Goal: Task Accomplishment & Management: Manage account settings

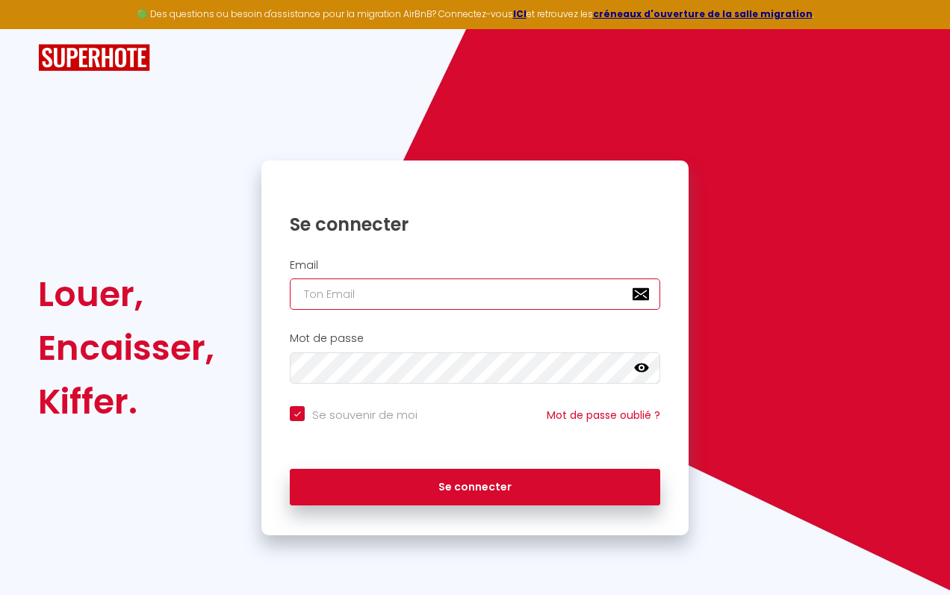
click at [374, 286] on input "email" at bounding box center [475, 293] width 370 height 31
type input "[EMAIL_ADDRESS][DOMAIN_NAME]"
checkbox input "true"
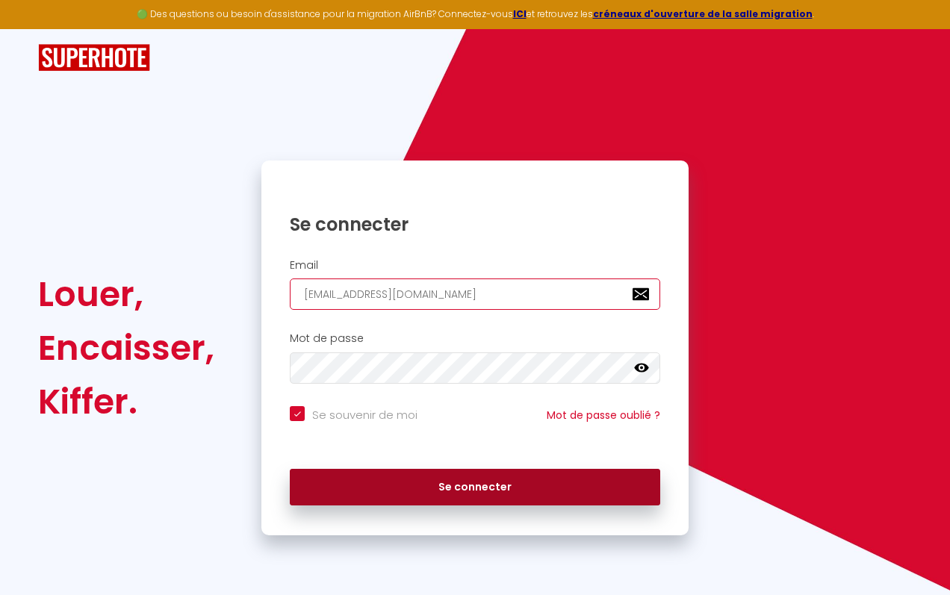
type input "[EMAIL_ADDRESS][DOMAIN_NAME]"
click at [476, 487] on button "Se connecter" at bounding box center [475, 487] width 370 height 37
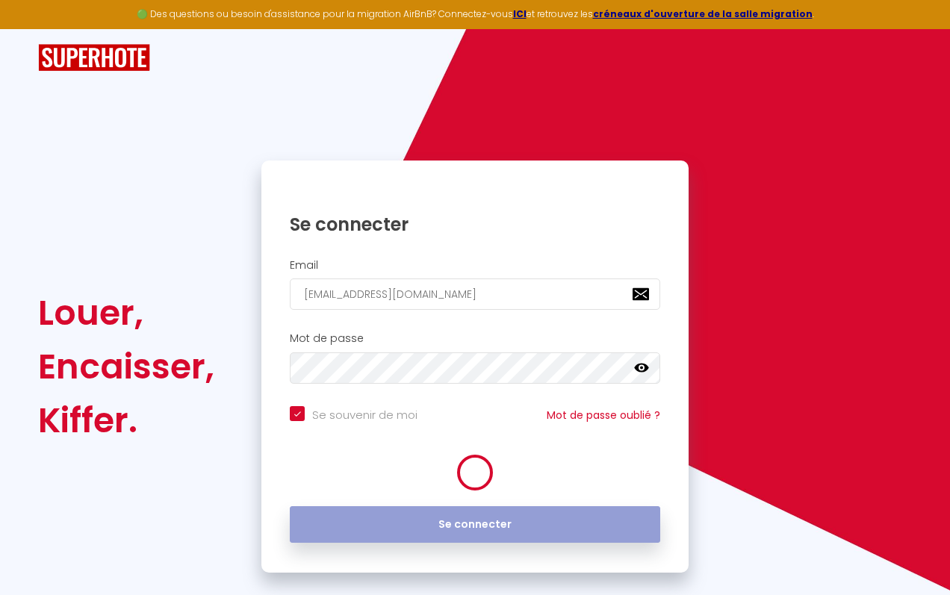
checkbox input "true"
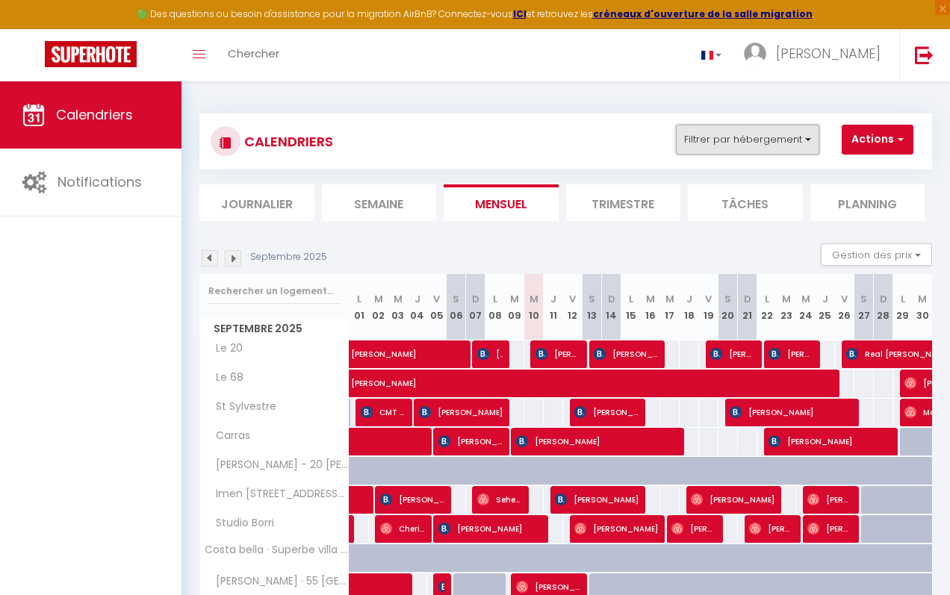
click at [756, 143] on button "Filtrer par hébergement" at bounding box center [747, 140] width 143 height 30
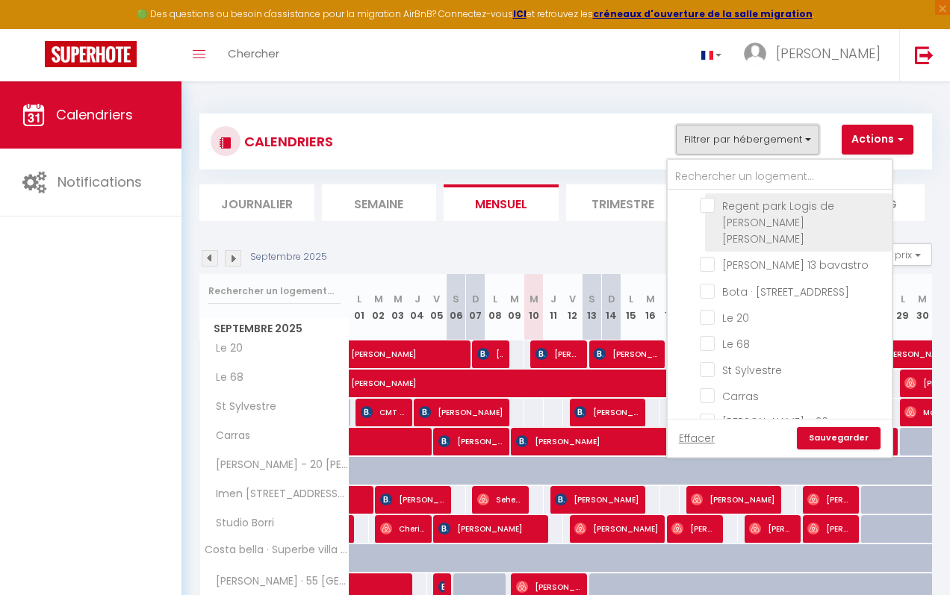
scroll to position [90, 0]
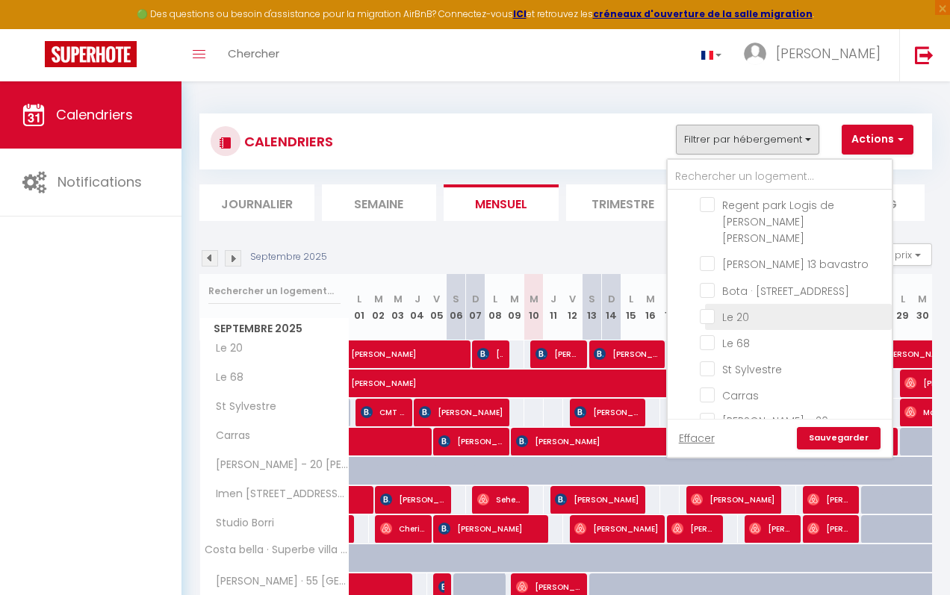
click at [730, 308] on input "Le 20" at bounding box center [793, 315] width 187 height 15
checkbox input "true"
checkbox input "false"
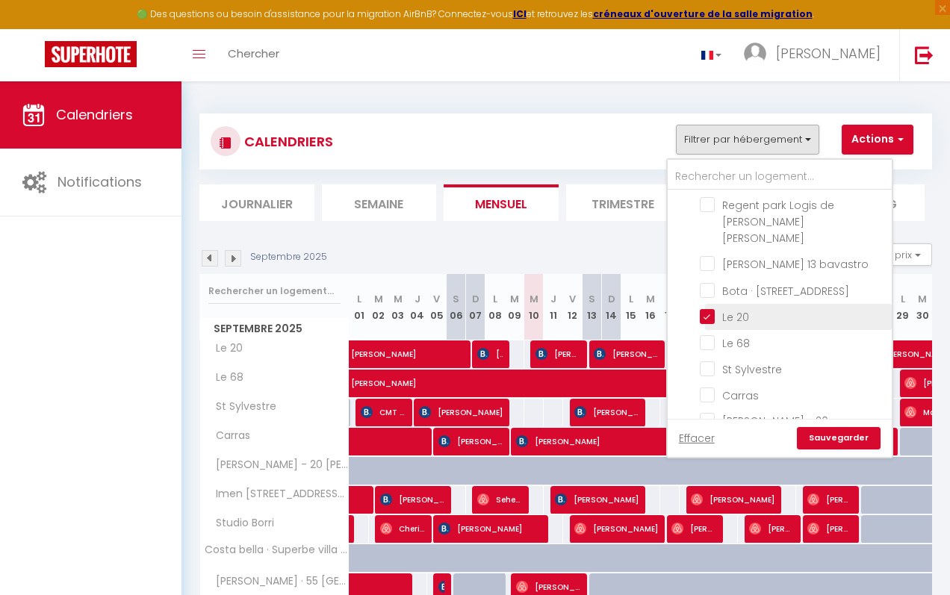
checkbox input "false"
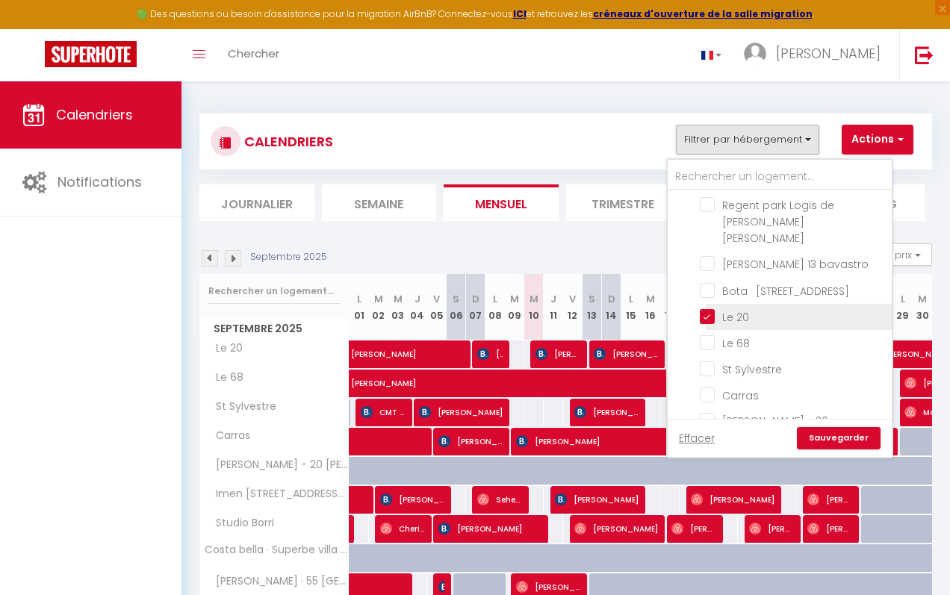
checkbox input "false"
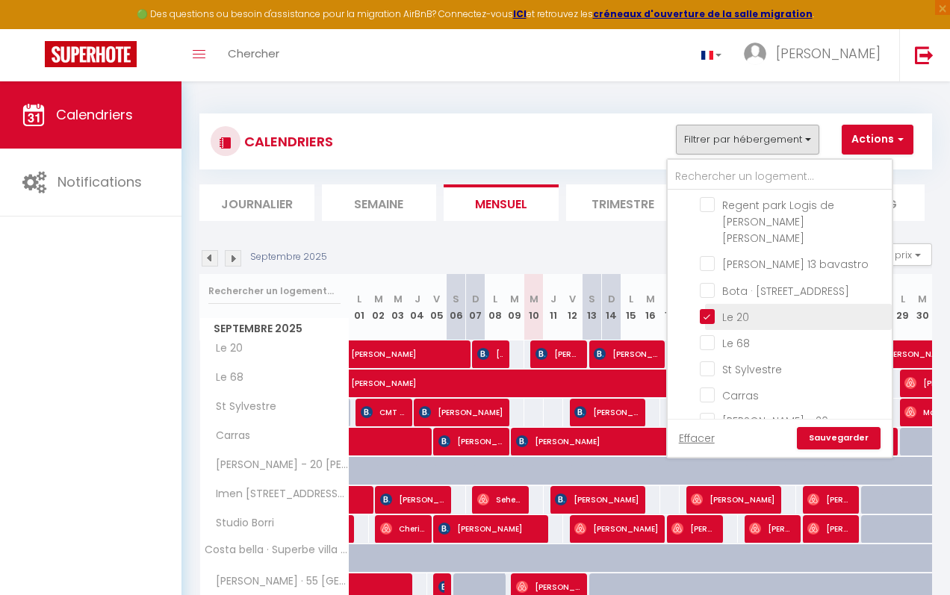
checkbox input "false"
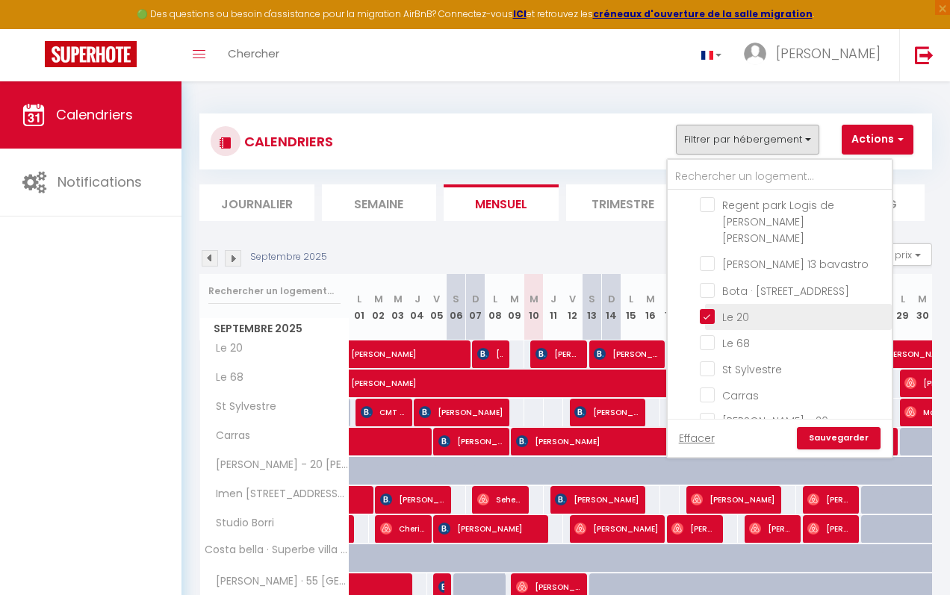
checkbox input "false"
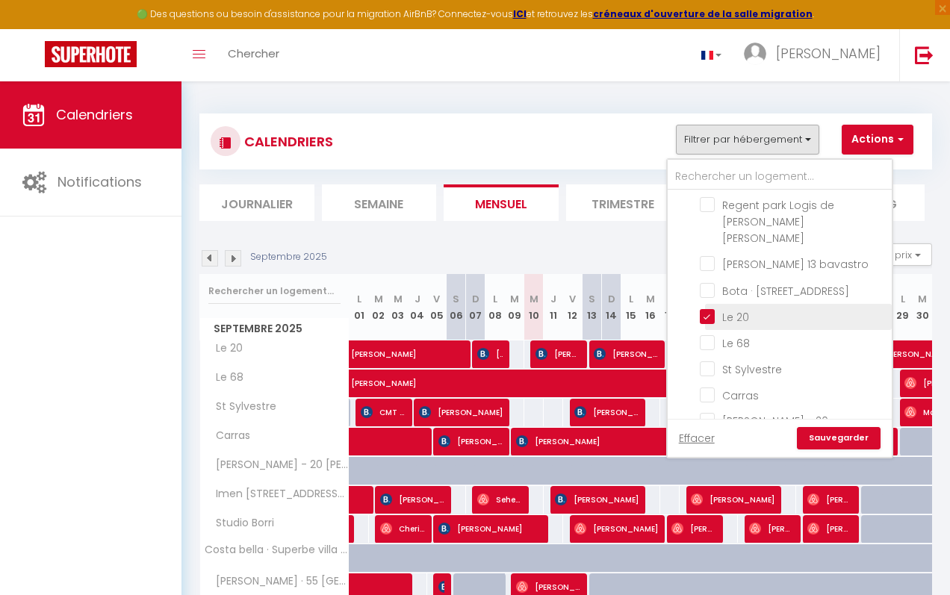
checkbox input "false"
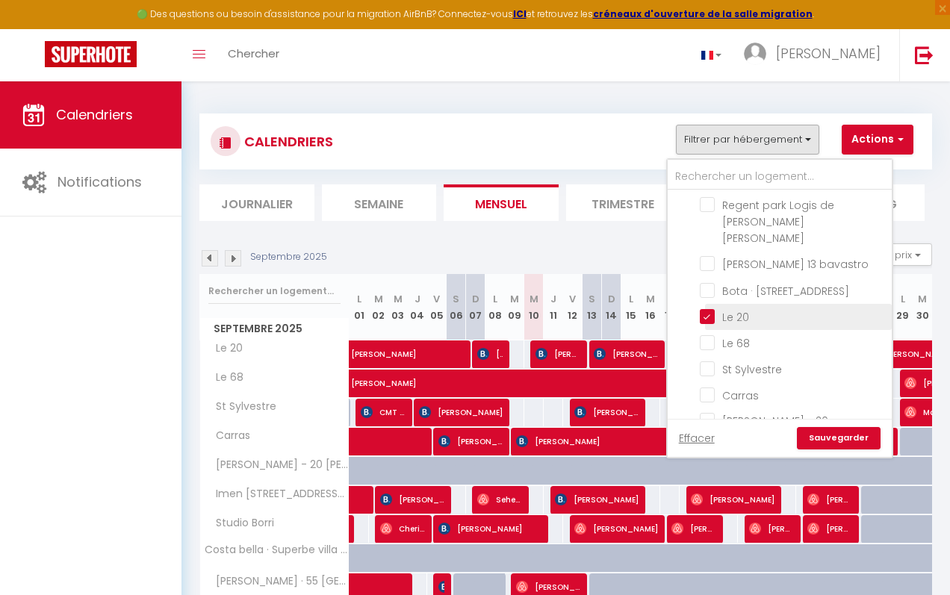
checkbox input "false"
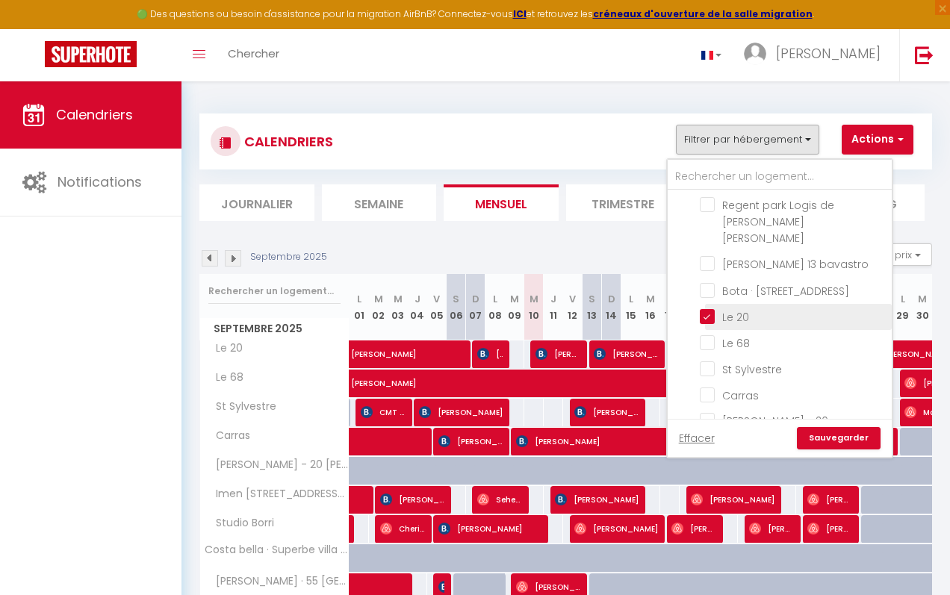
checkbox input "false"
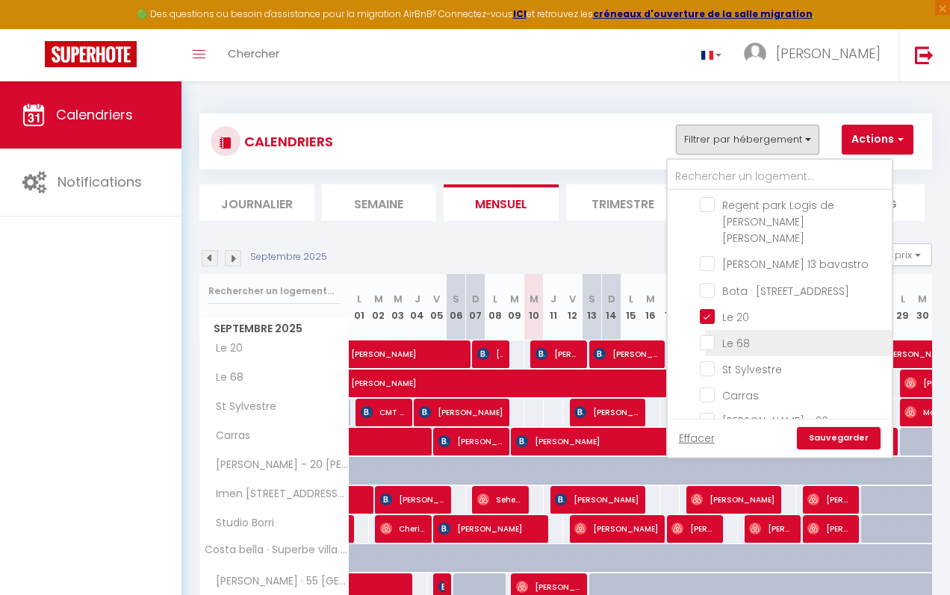
click at [713, 334] on input "Le 68" at bounding box center [793, 341] width 187 height 15
checkbox input "true"
checkbox input "false"
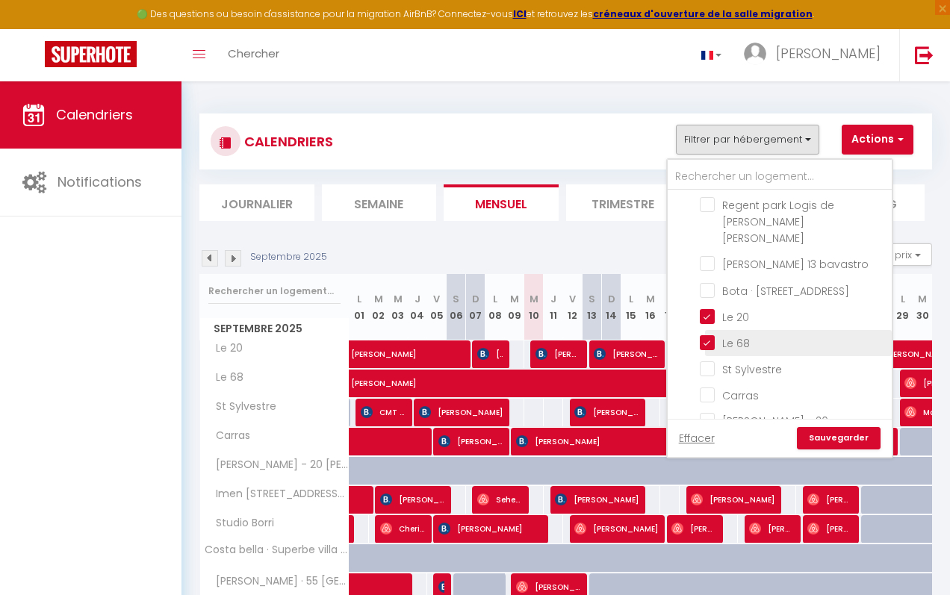
checkbox input "false"
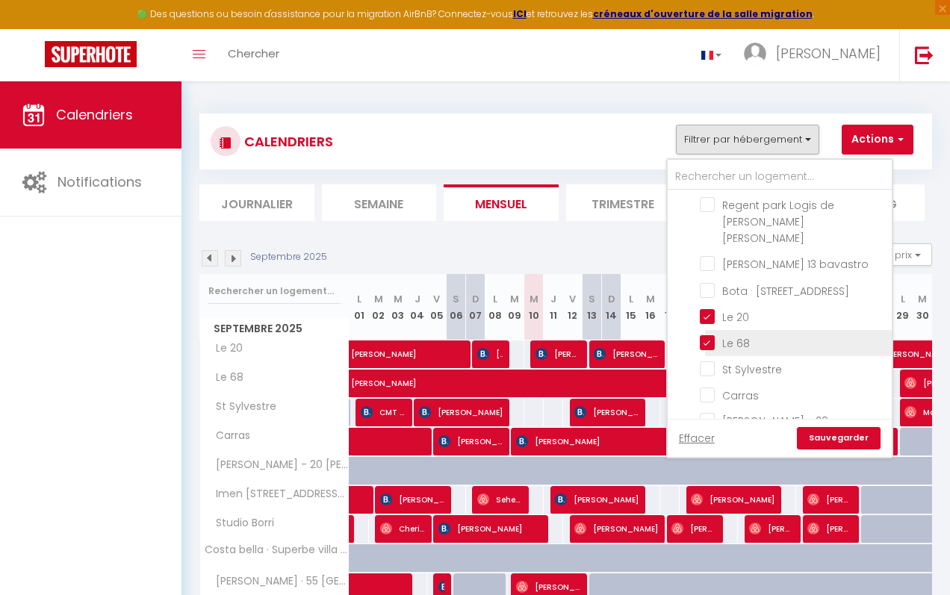
checkbox input "false"
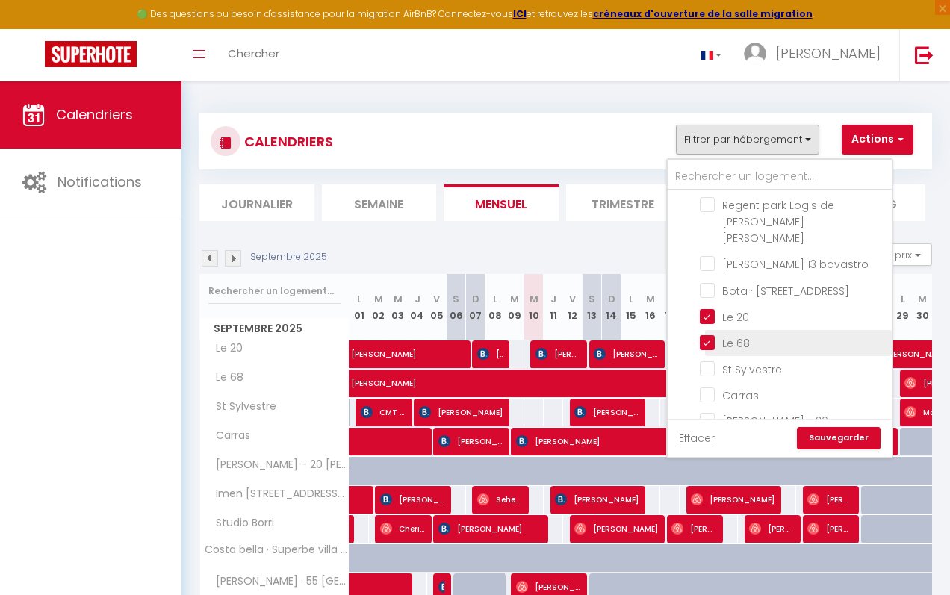
checkbox input "false"
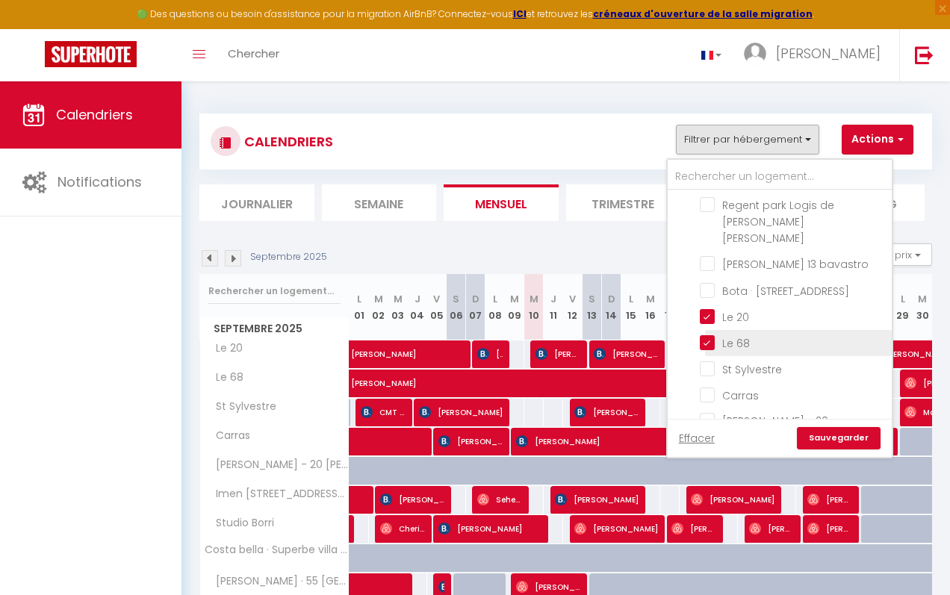
checkbox input "false"
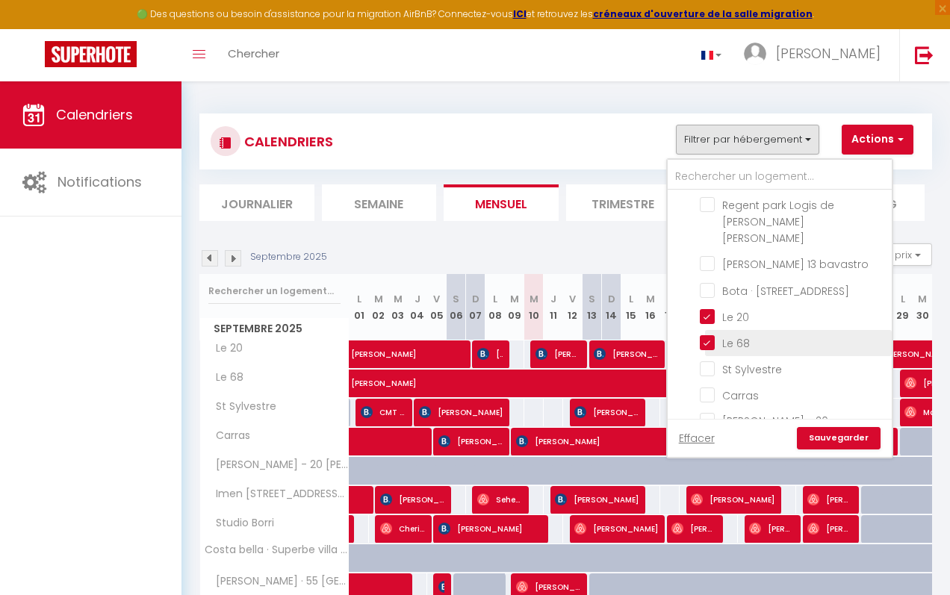
checkbox input "false"
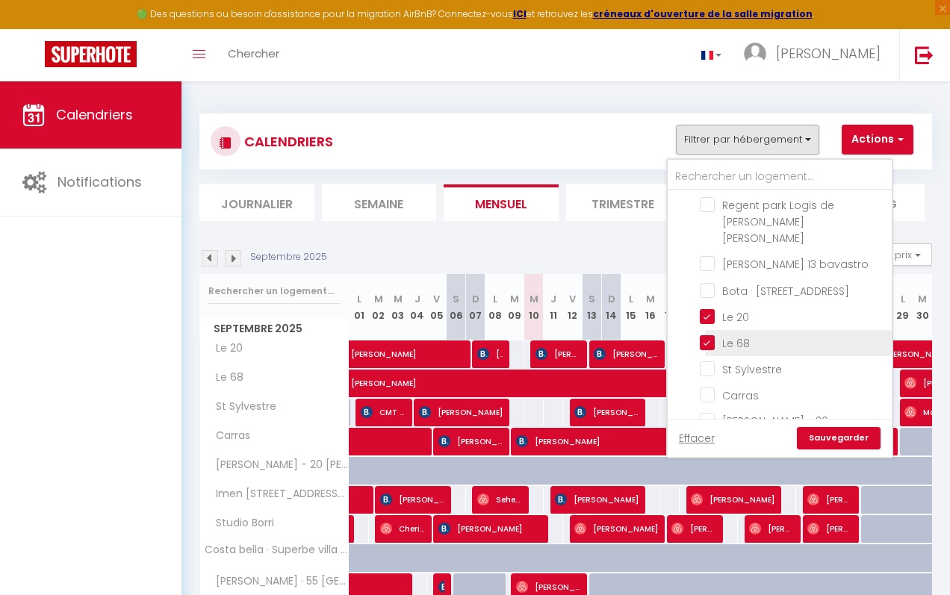
checkbox input "false"
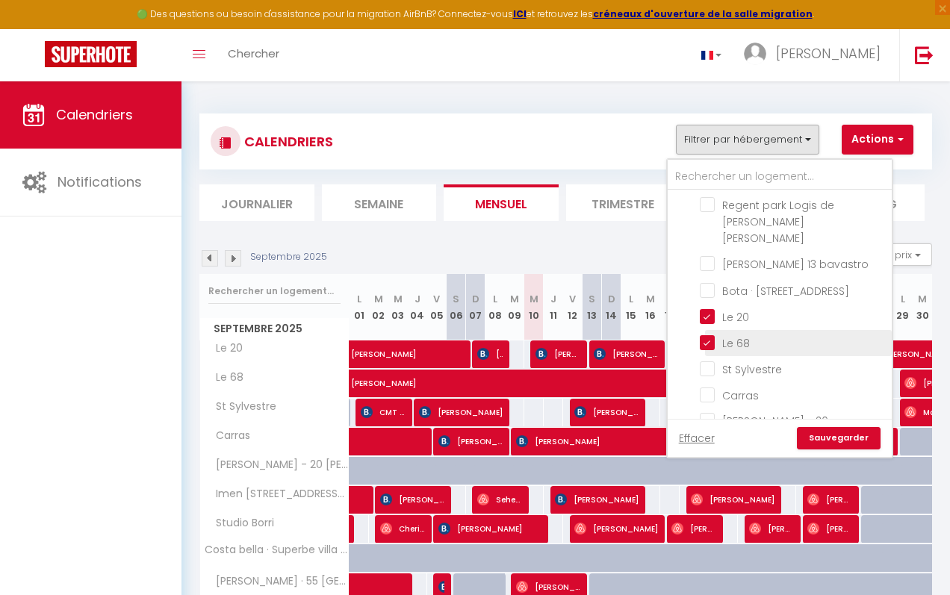
checkbox input "false"
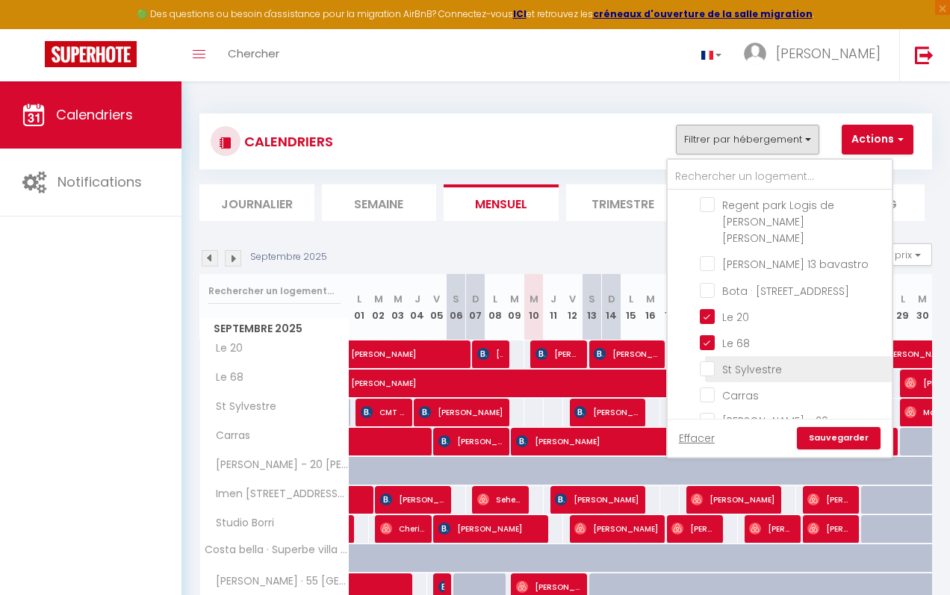
click at [707, 361] on input "St Sylvestre" at bounding box center [793, 368] width 187 height 15
checkbox input "true"
checkbox input "false"
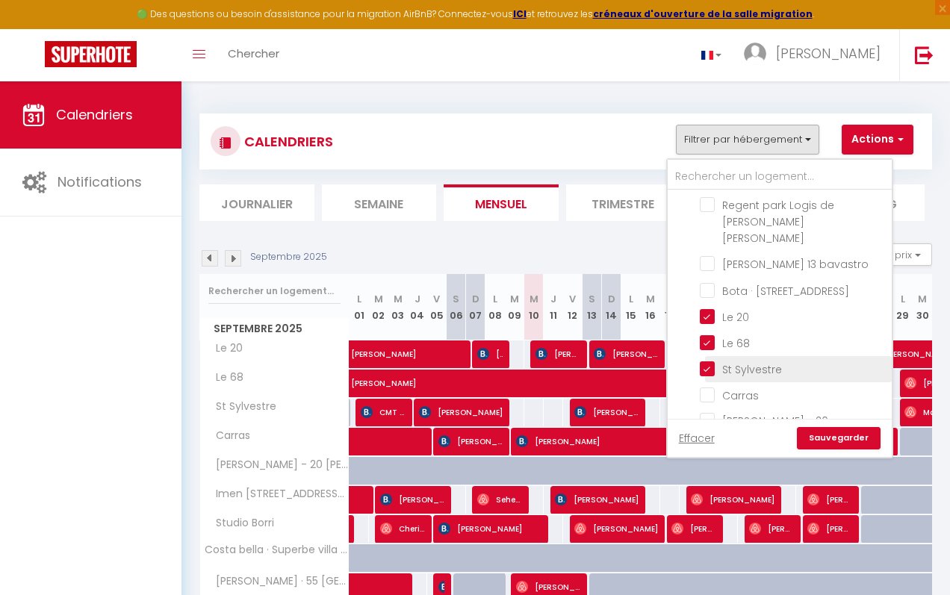
checkbox input "false"
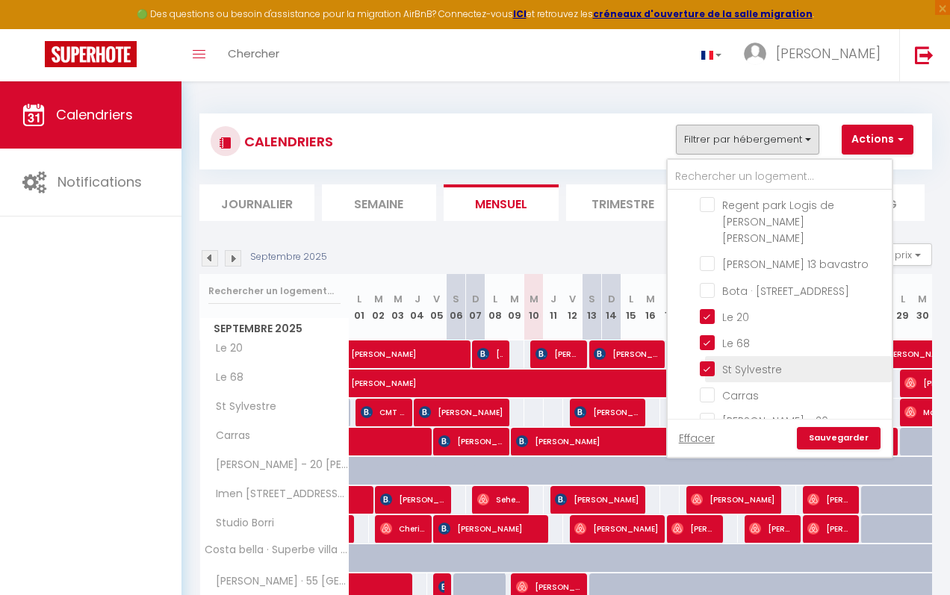
checkbox input "false"
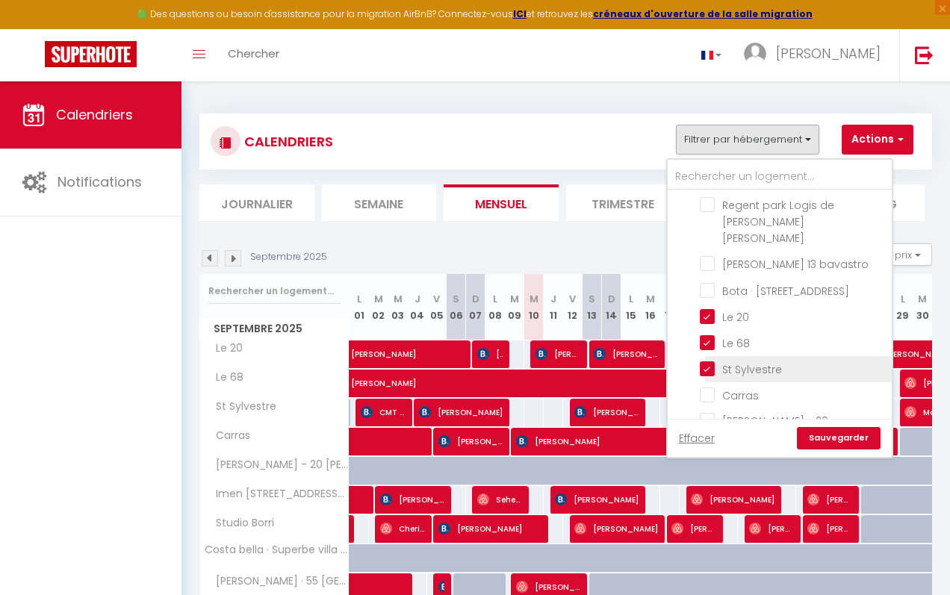
checkbox input "false"
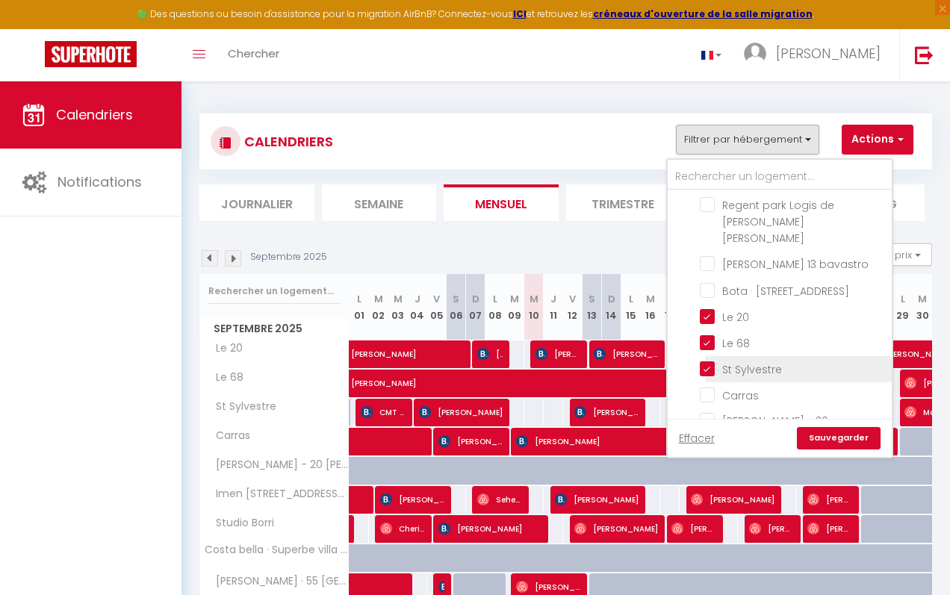
checkbox input "false"
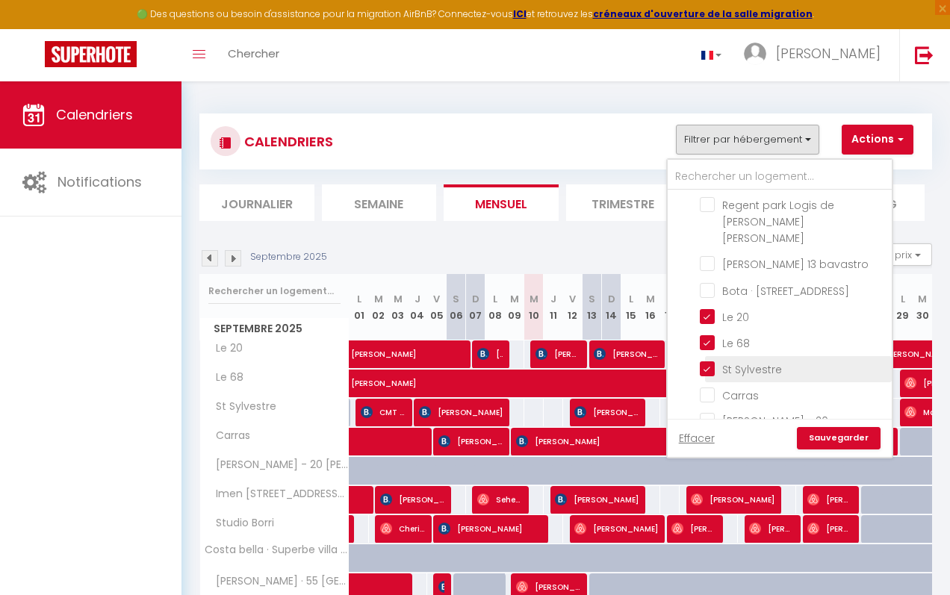
checkbox input "false"
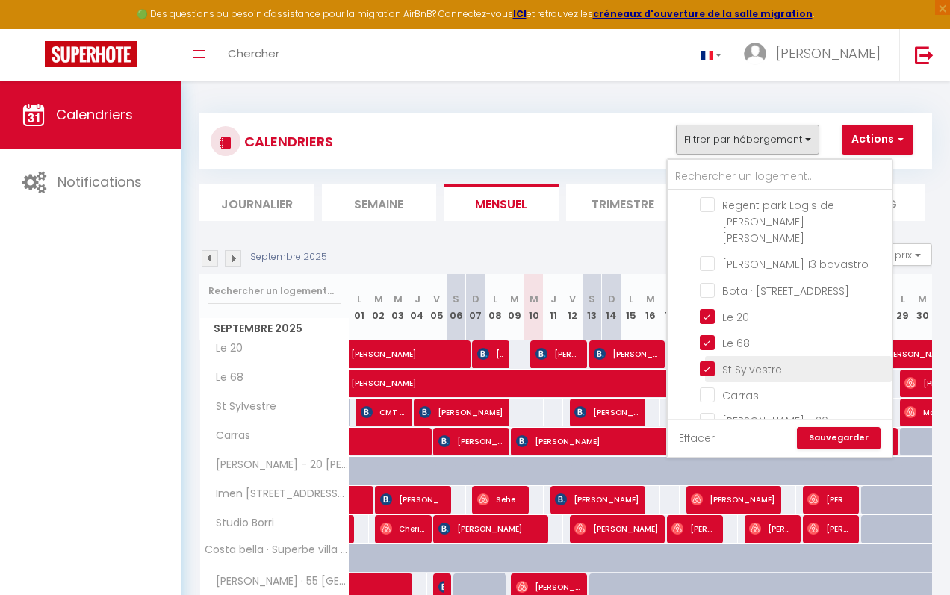
checkbox input "false"
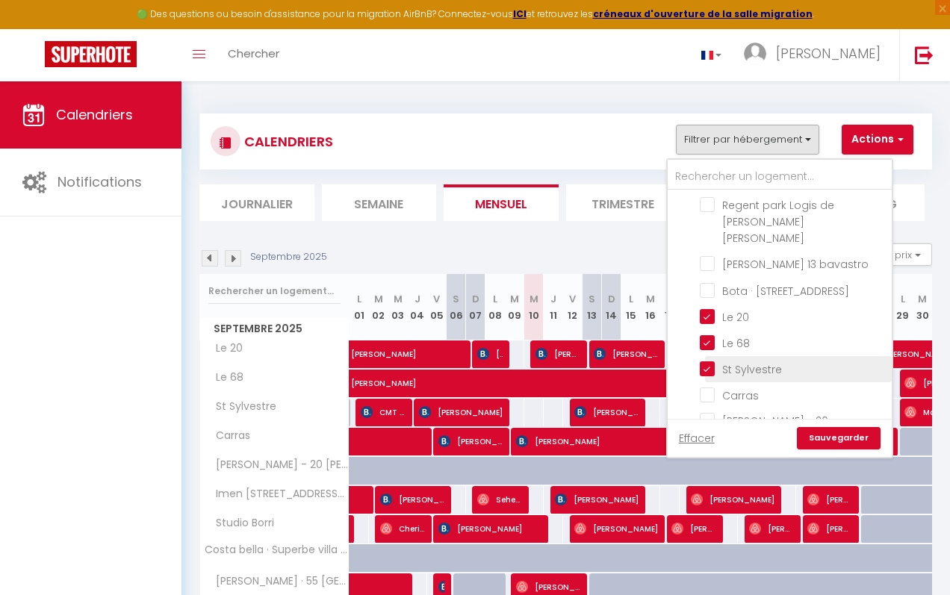
checkbox input "false"
click at [709, 387] on input "Carras" at bounding box center [793, 394] width 187 height 15
checkbox input "true"
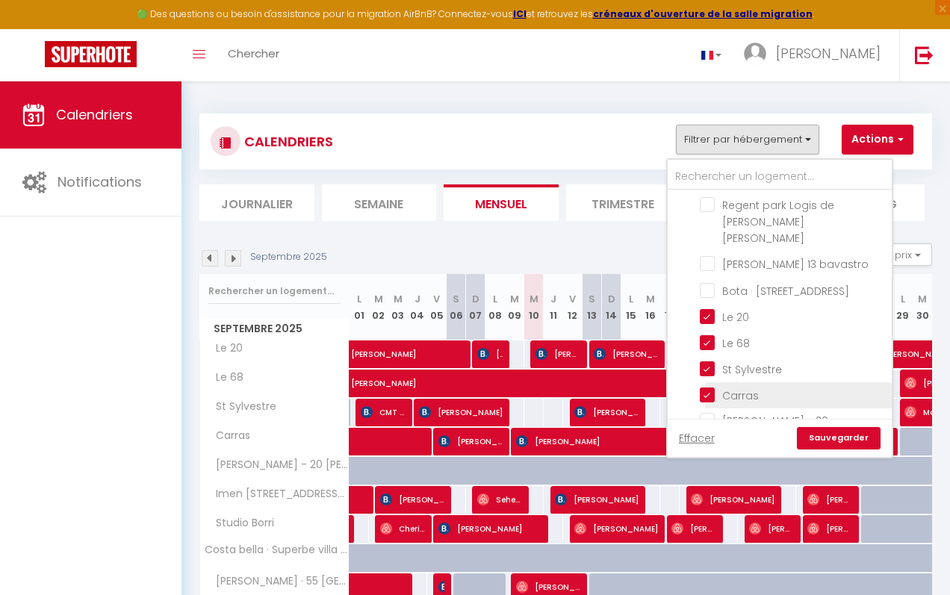
checkbox input "false"
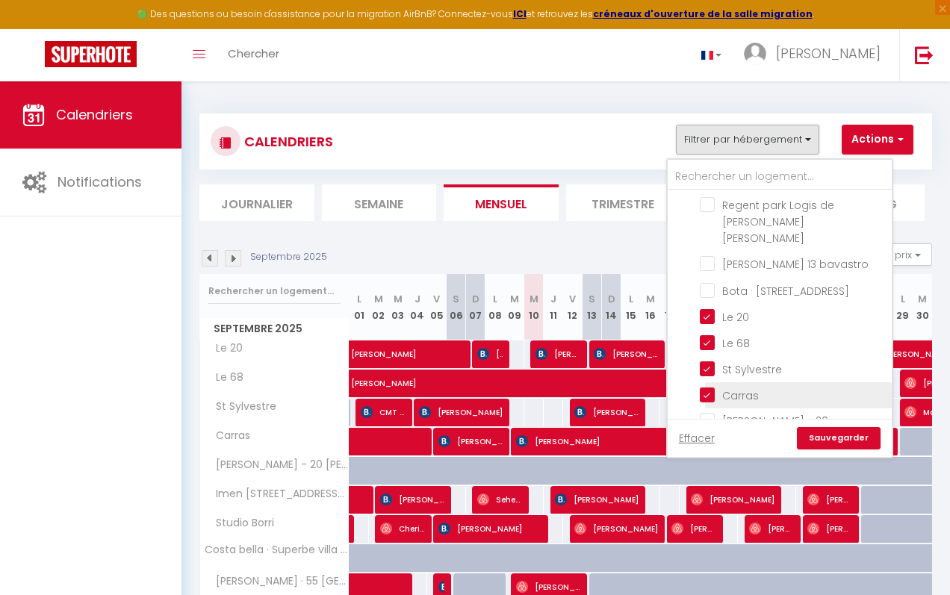
checkbox input "false"
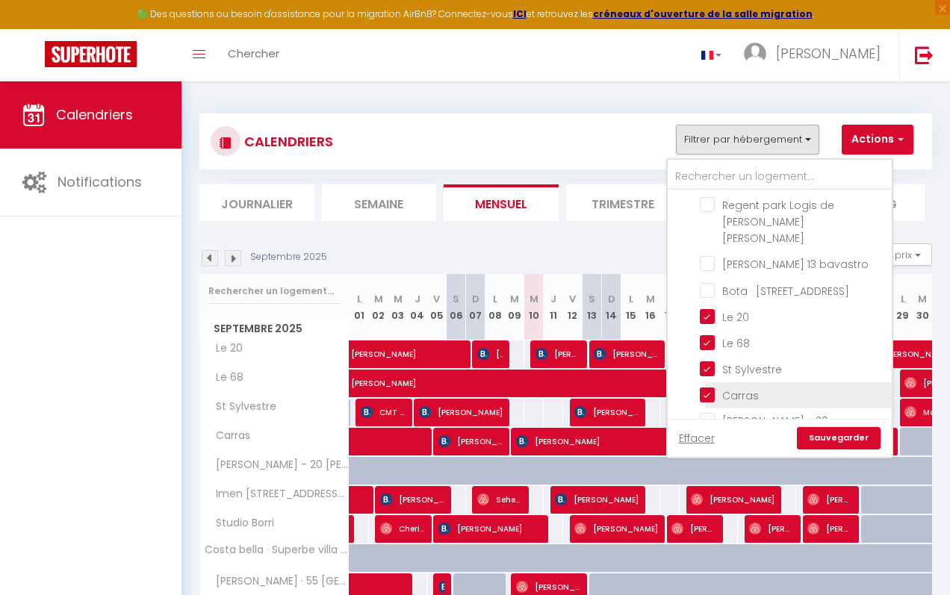
checkbox input "false"
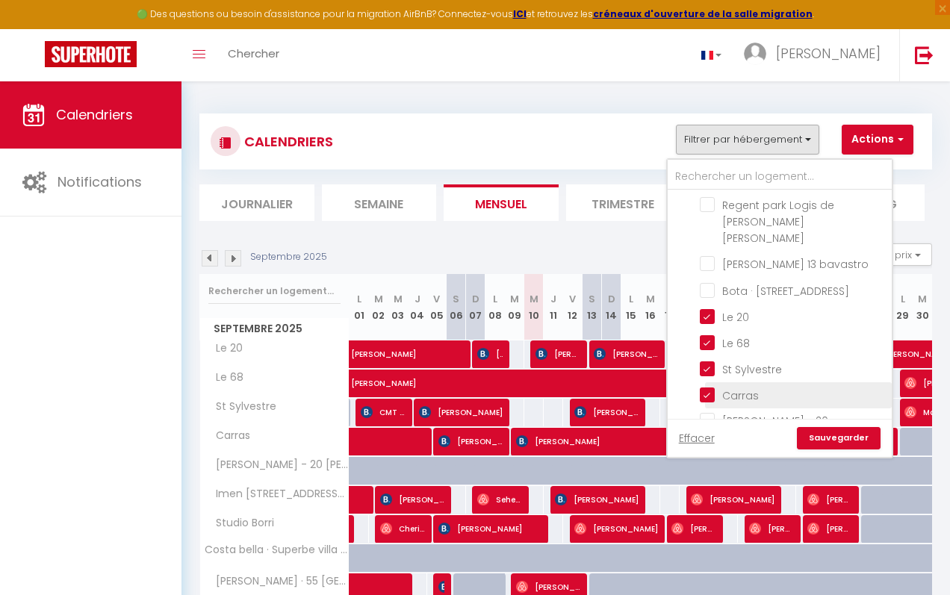
checkbox input "false"
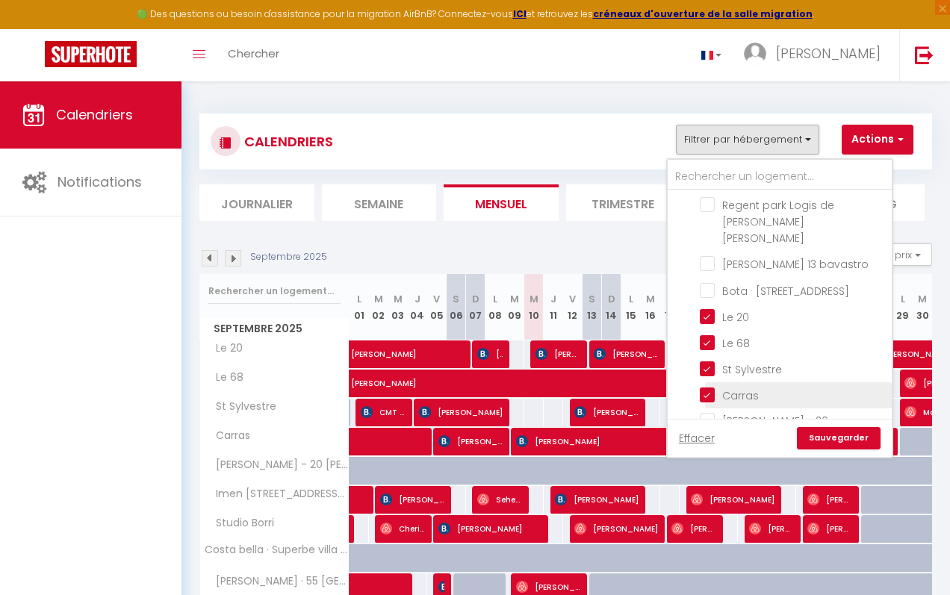
checkbox input "false"
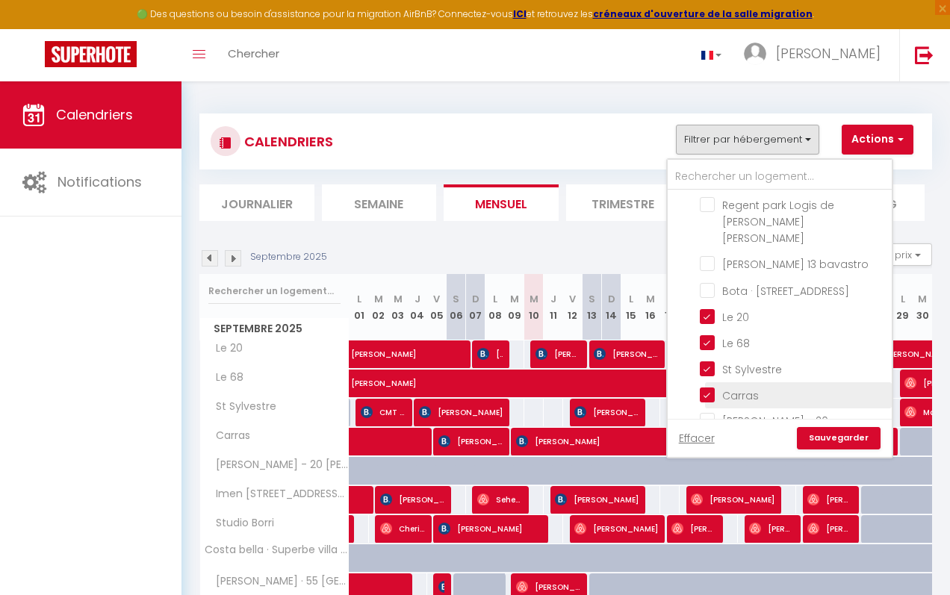
checkbox input "false"
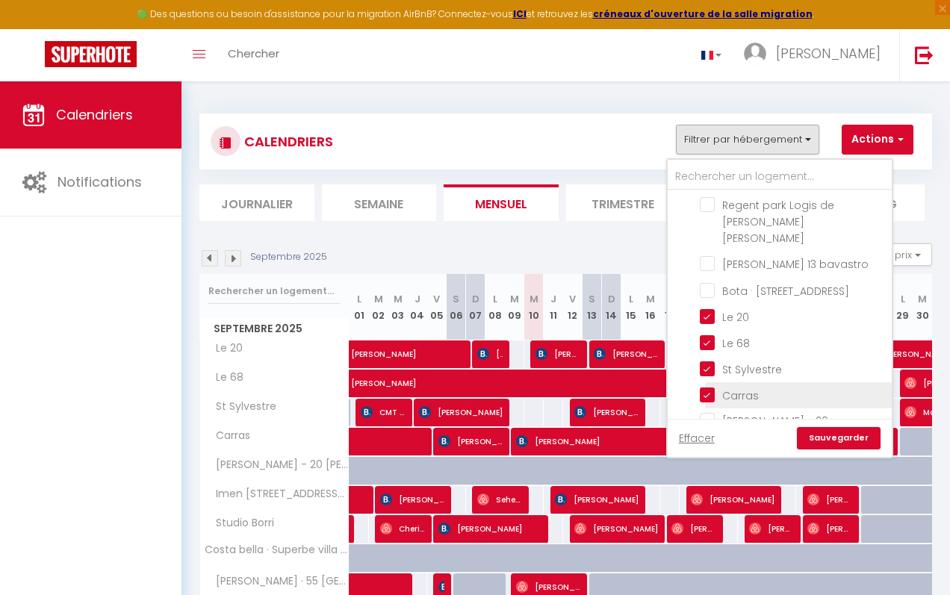
checkbox input "false"
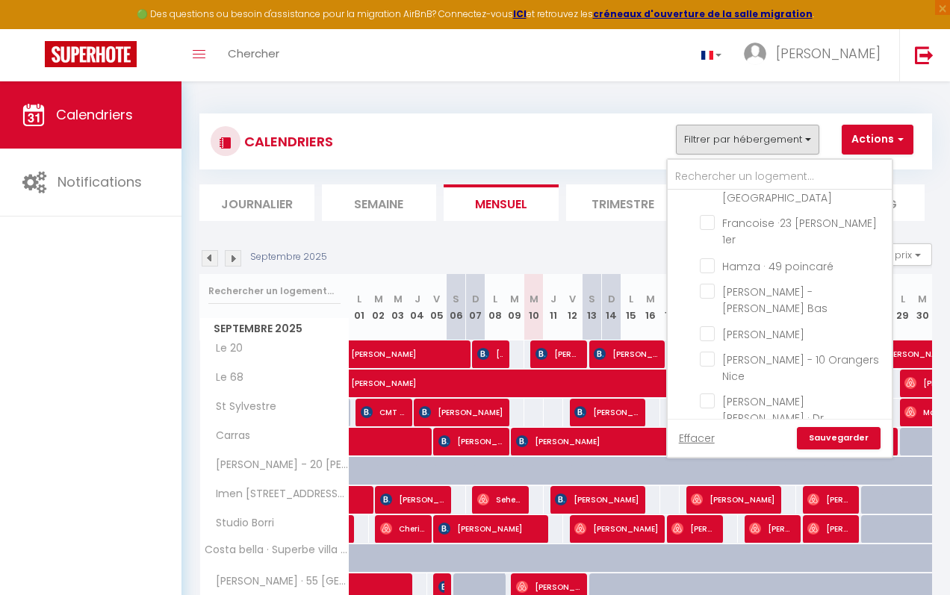
scroll to position [505, 0]
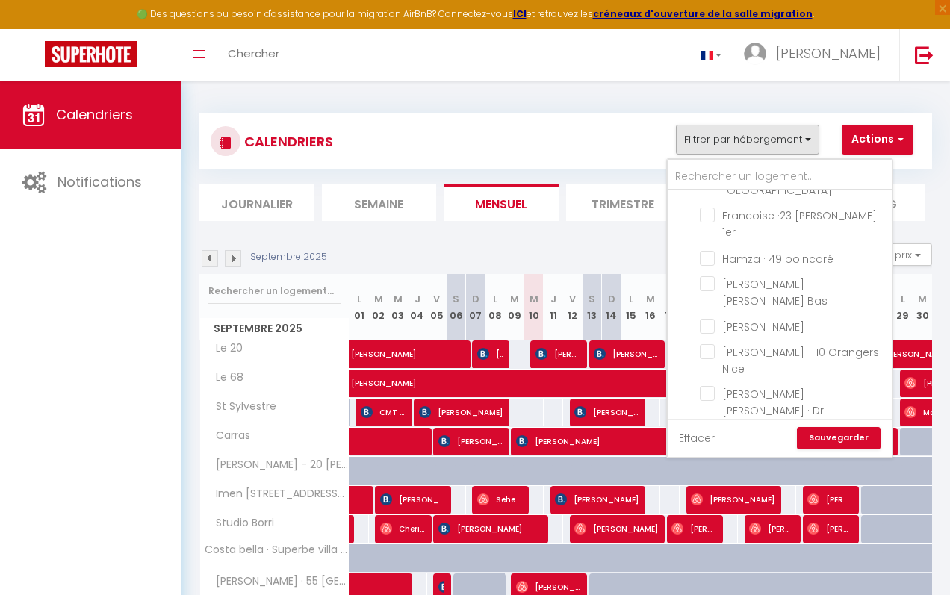
click at [732, 444] on input "Autun" at bounding box center [793, 451] width 187 height 15
checkbox input "true"
checkbox input "false"
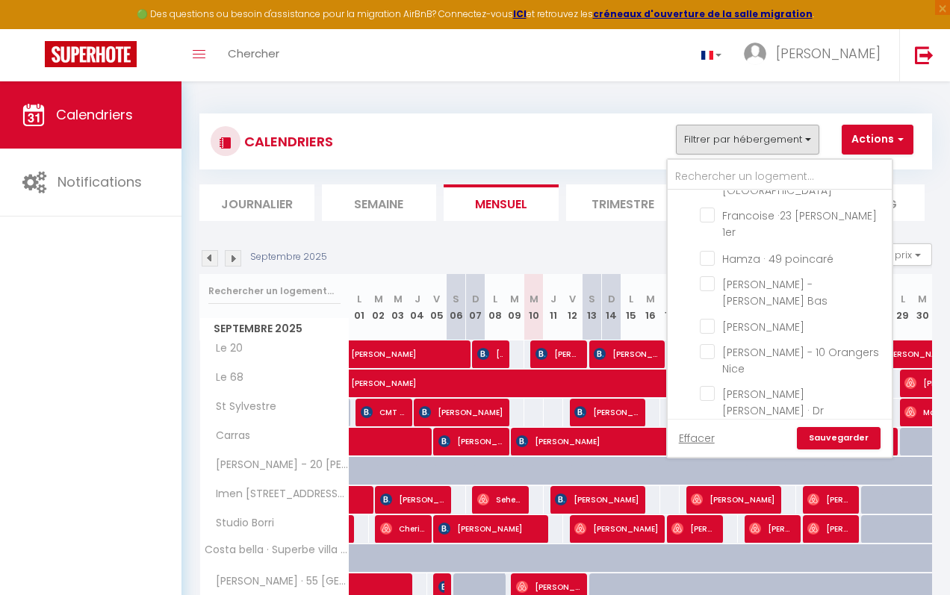
checkbox input "false"
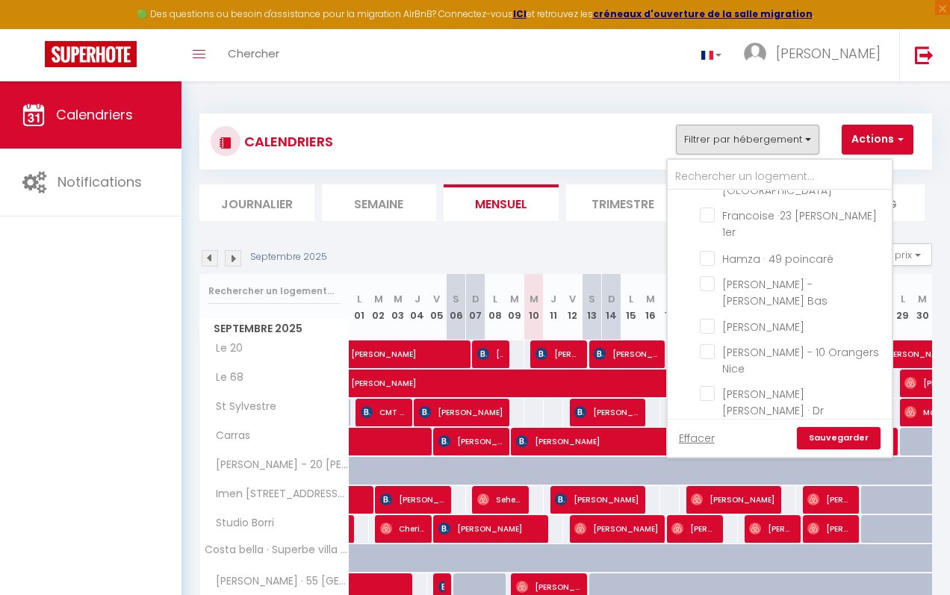
checkbox input "false"
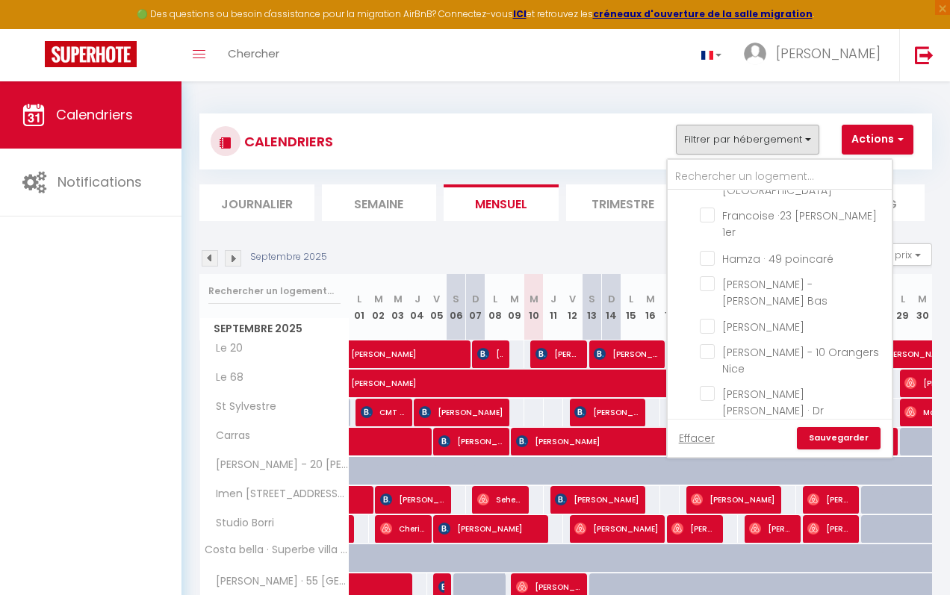
checkbox input "false"
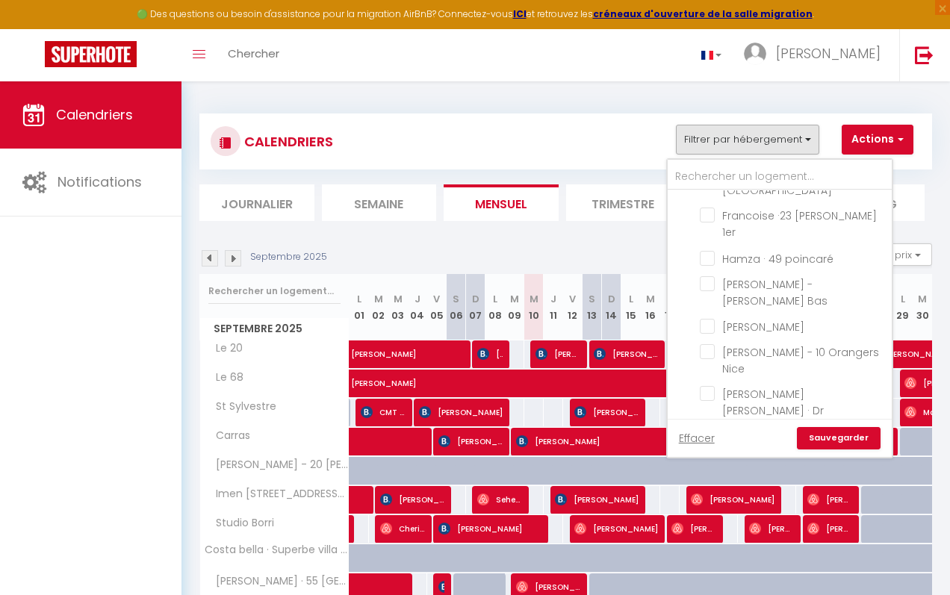
checkbox input "false"
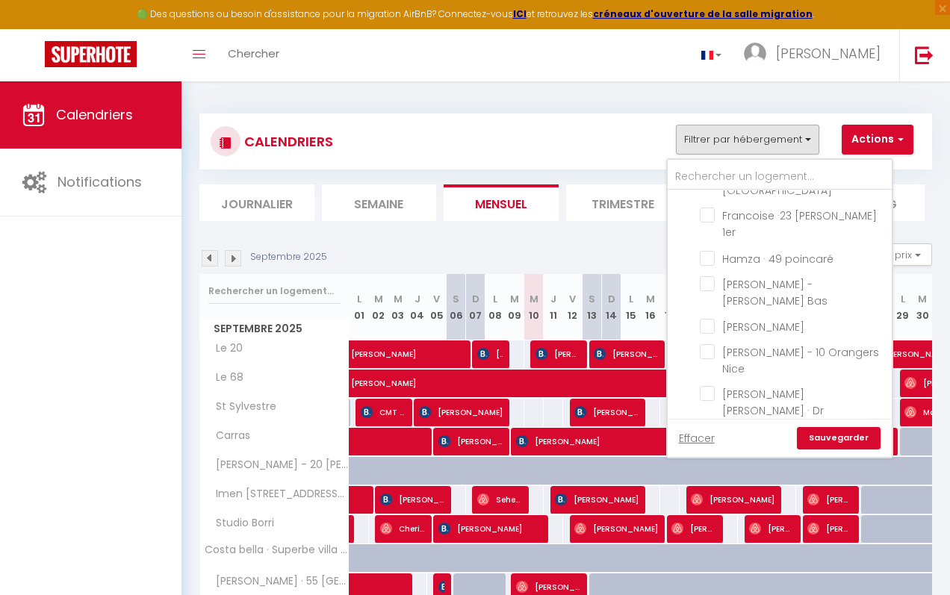
checkbox input "false"
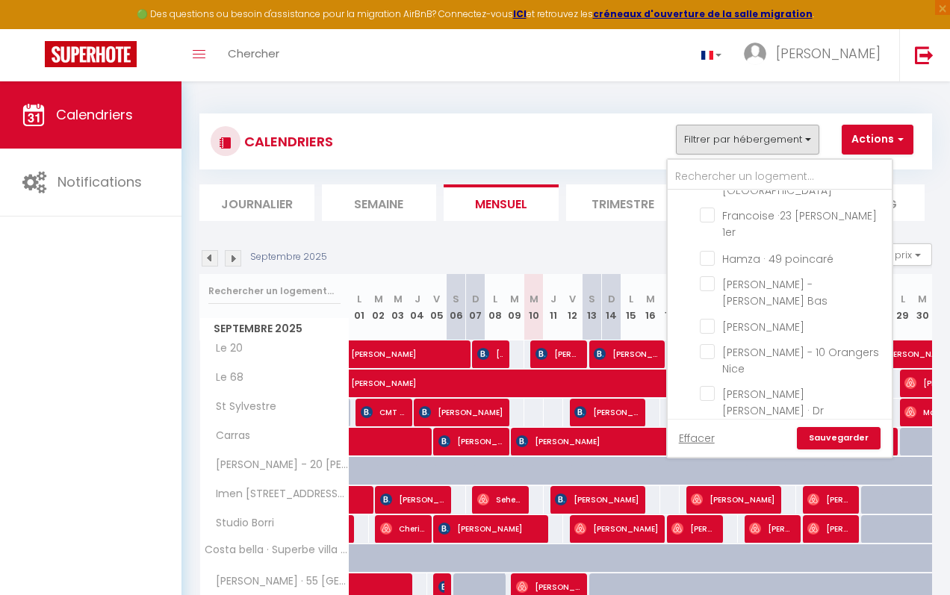
checkbox input "false"
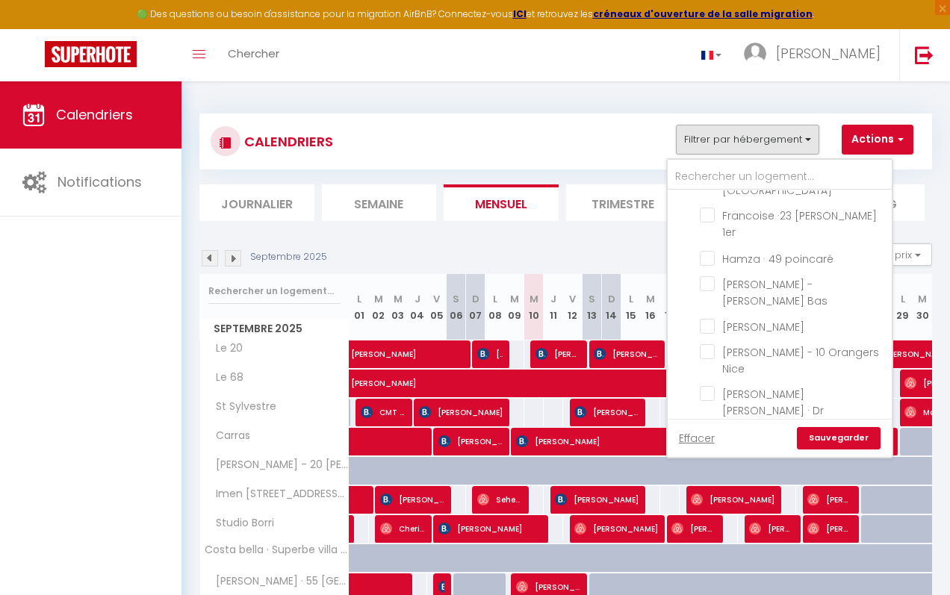
checkbox input "false"
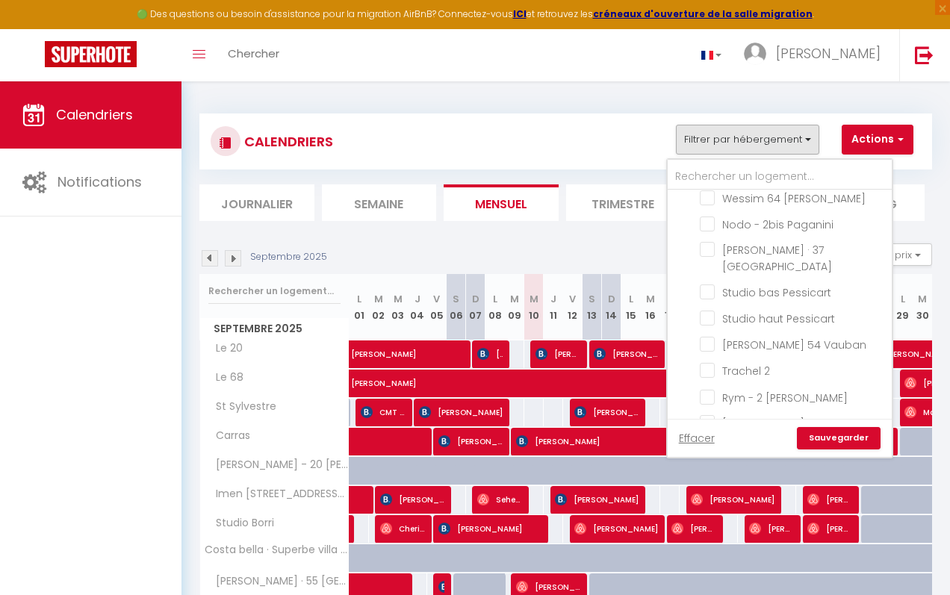
scroll to position [868, 0]
click at [754, 450] on li "[PERSON_NAME]" at bounding box center [798, 463] width 187 height 26
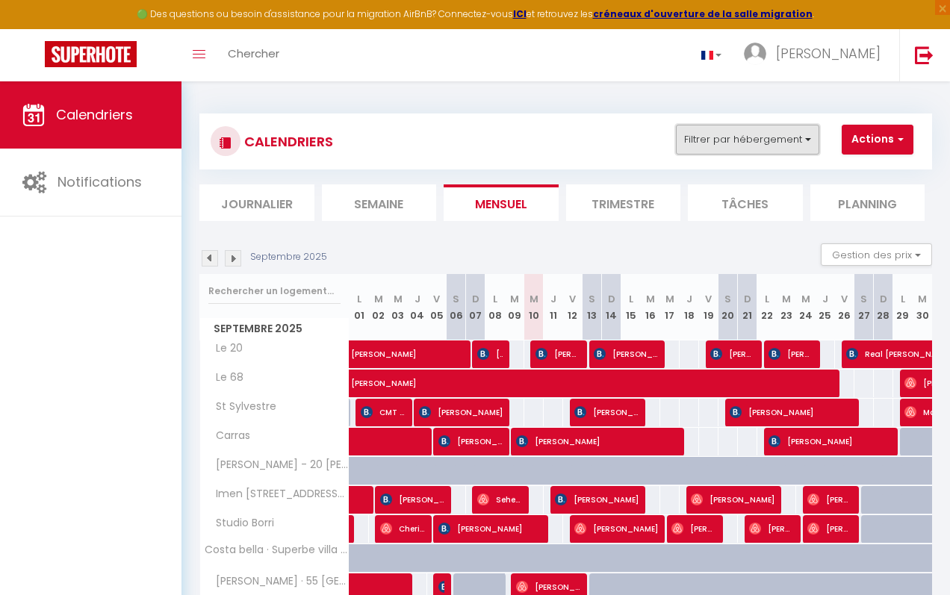
click at [763, 131] on button "Filtrer par hébergement" at bounding box center [747, 140] width 143 height 30
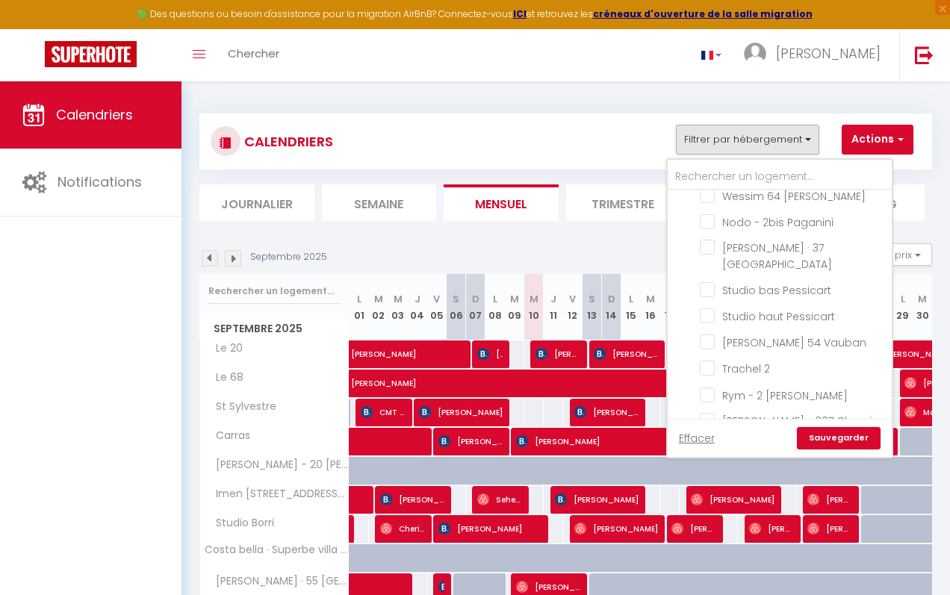
click at [710, 455] on input "[PERSON_NAME]" at bounding box center [793, 462] width 187 height 15
checkbox input "true"
checkbox input "false"
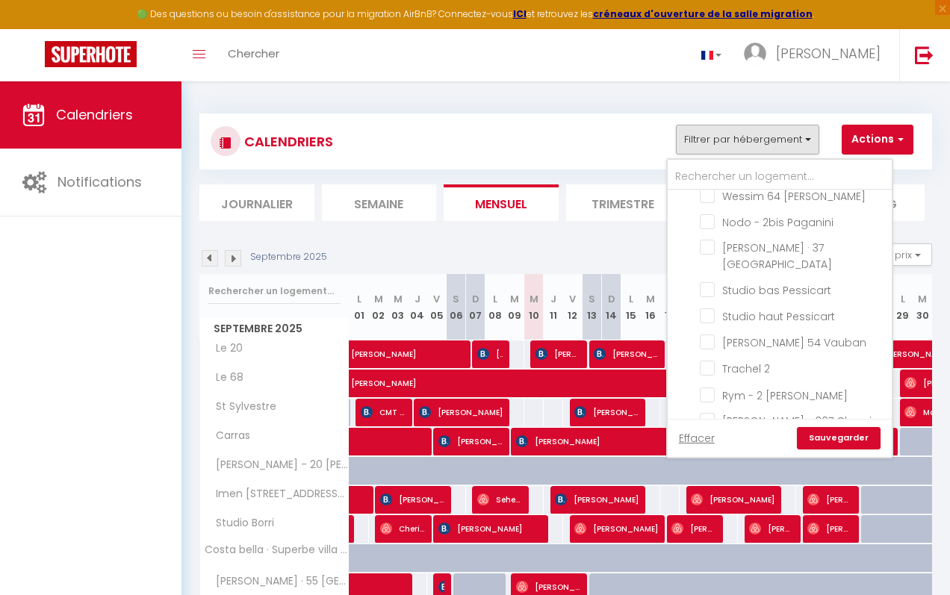
checkbox input "false"
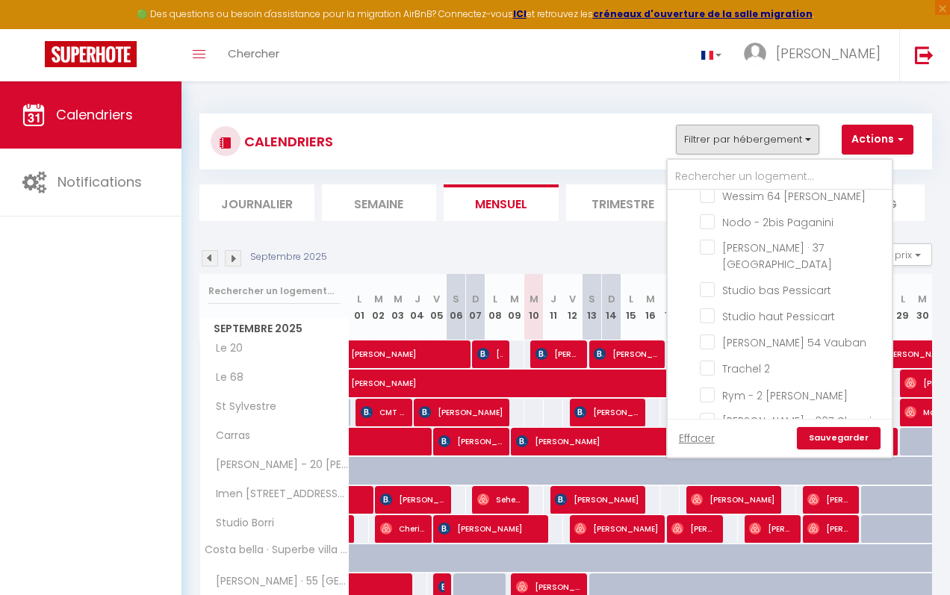
checkbox input "false"
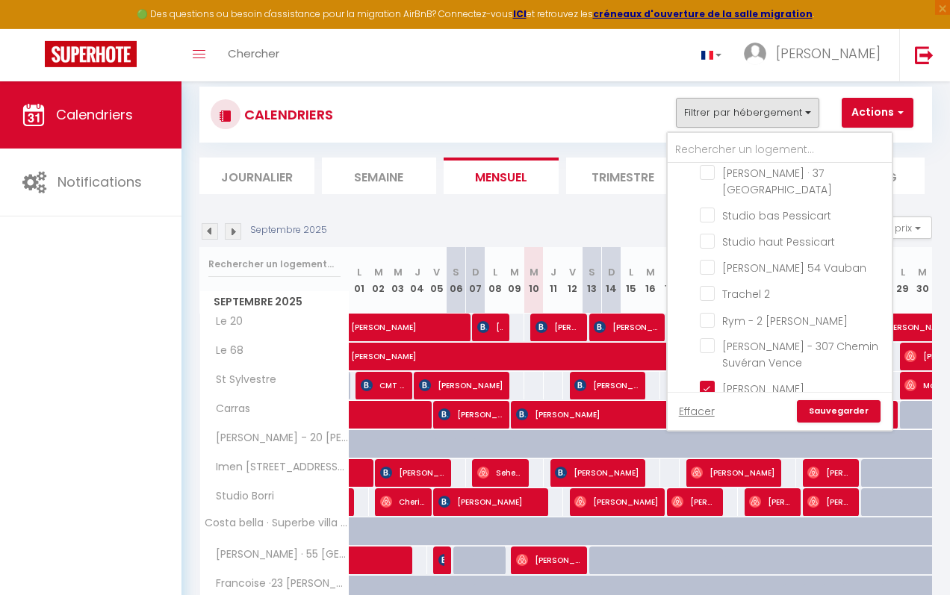
scroll to position [31, 0]
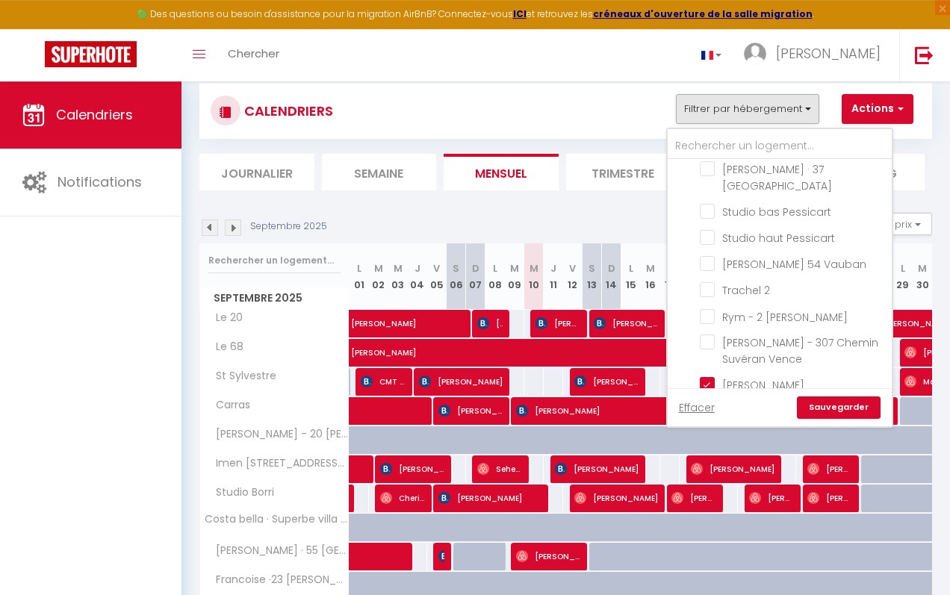
click at [843, 405] on link "Sauvegarder" at bounding box center [839, 407] width 84 height 22
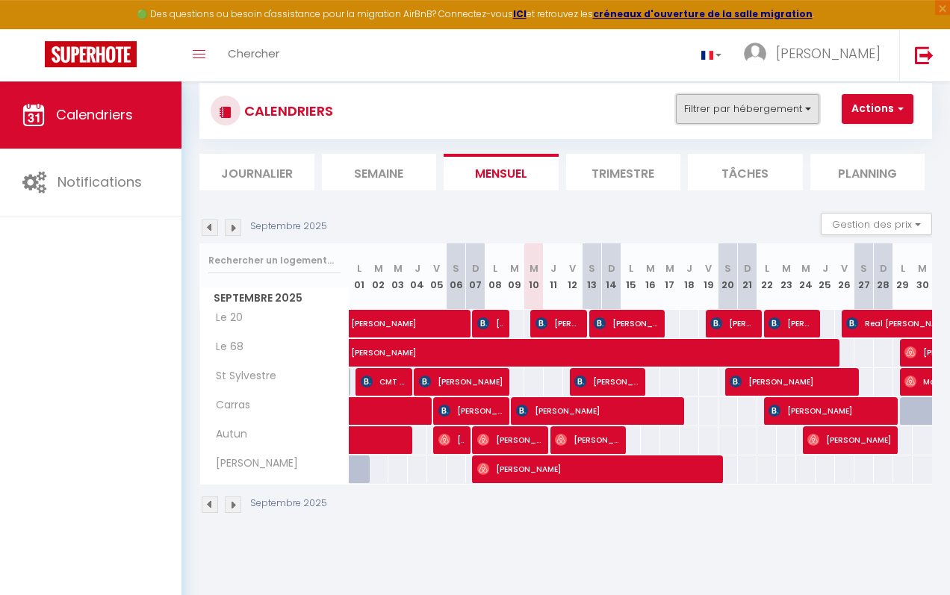
click at [776, 104] on button "Filtrer par hébergement" at bounding box center [747, 109] width 143 height 30
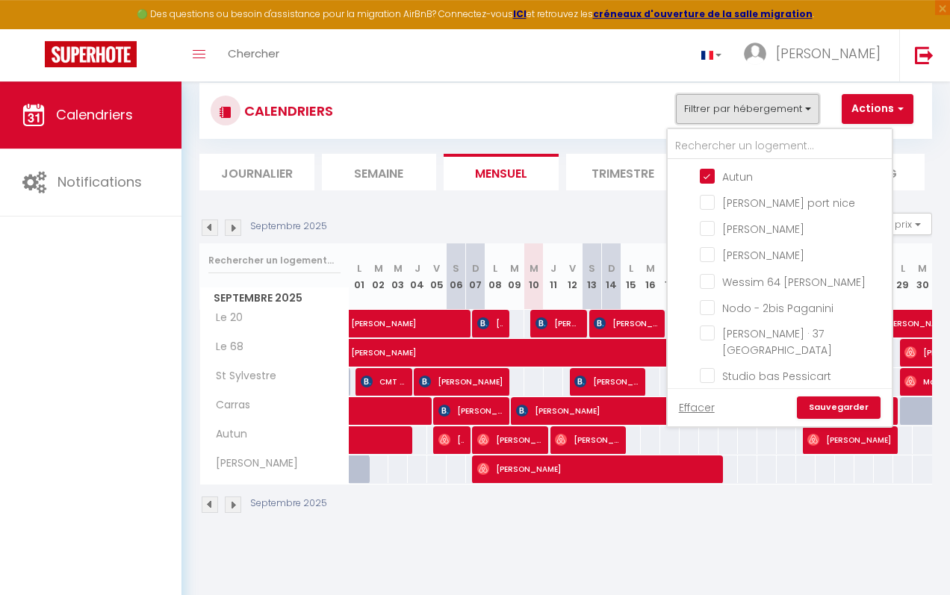
scroll to position [776, 0]
click at [706, 421] on input "Trachel 2" at bounding box center [793, 428] width 187 height 15
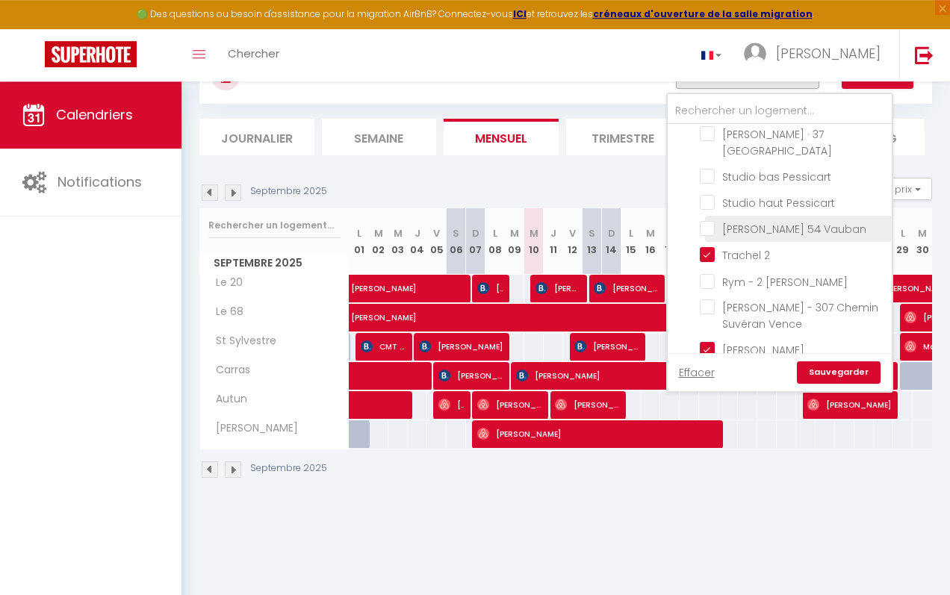
scroll to position [66, 0]
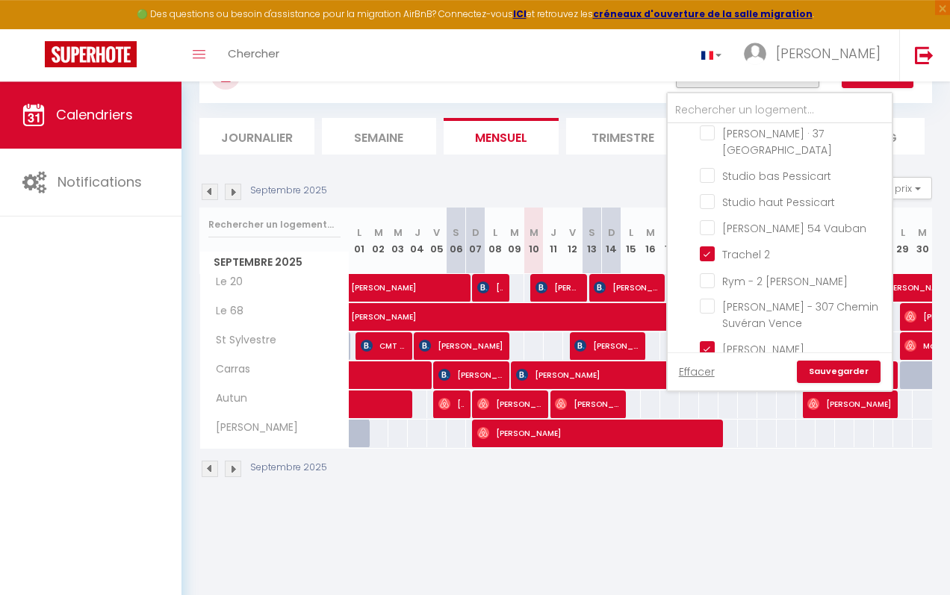
click at [708, 502] on input "Guiglia" at bounding box center [793, 509] width 187 height 15
click at [835, 370] on link "Sauvegarder" at bounding box center [839, 372] width 84 height 22
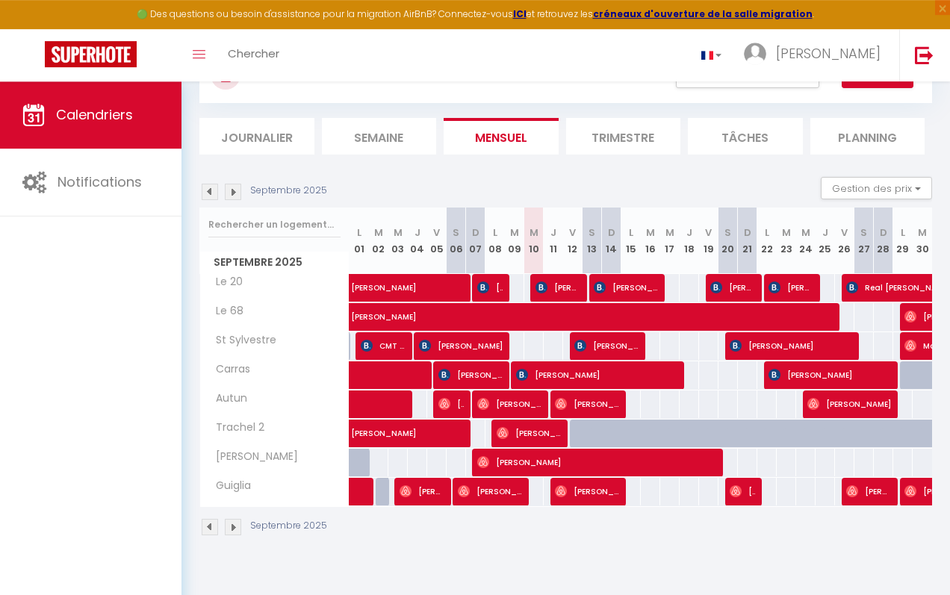
click at [377, 348] on span "CMT genie électrique" at bounding box center [384, 345] width 46 height 28
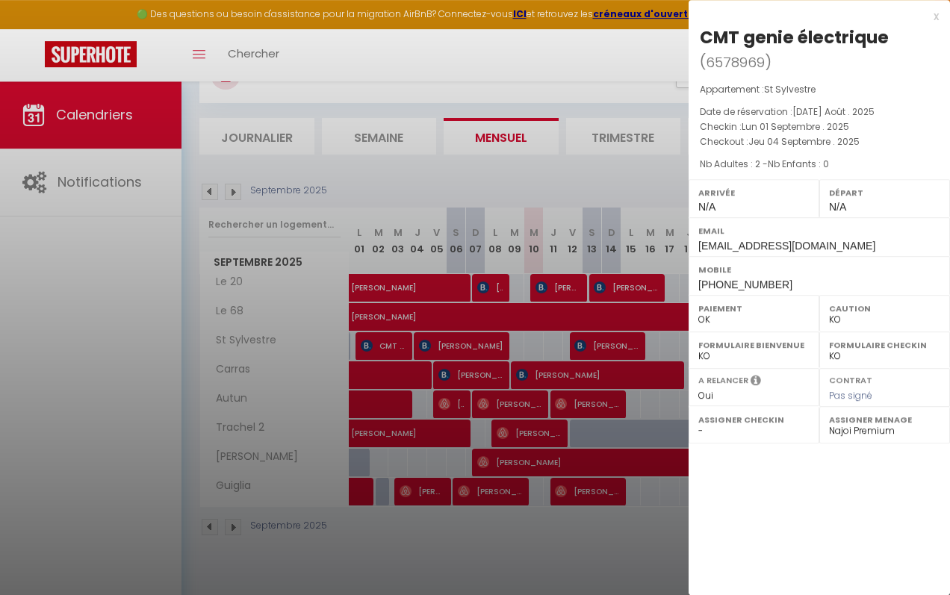
click at [488, 557] on div at bounding box center [475, 297] width 950 height 595
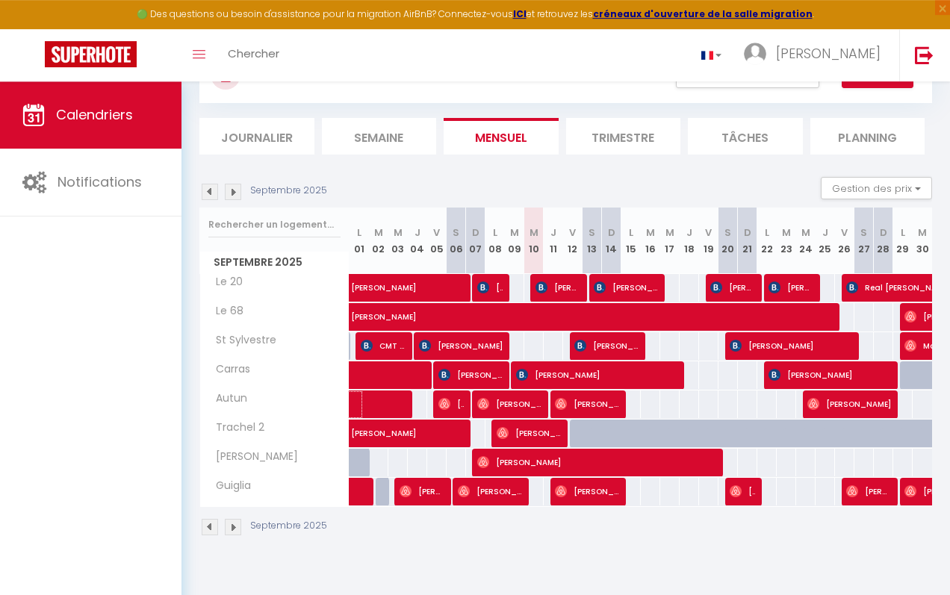
click at [370, 405] on span at bounding box center [412, 404] width 103 height 28
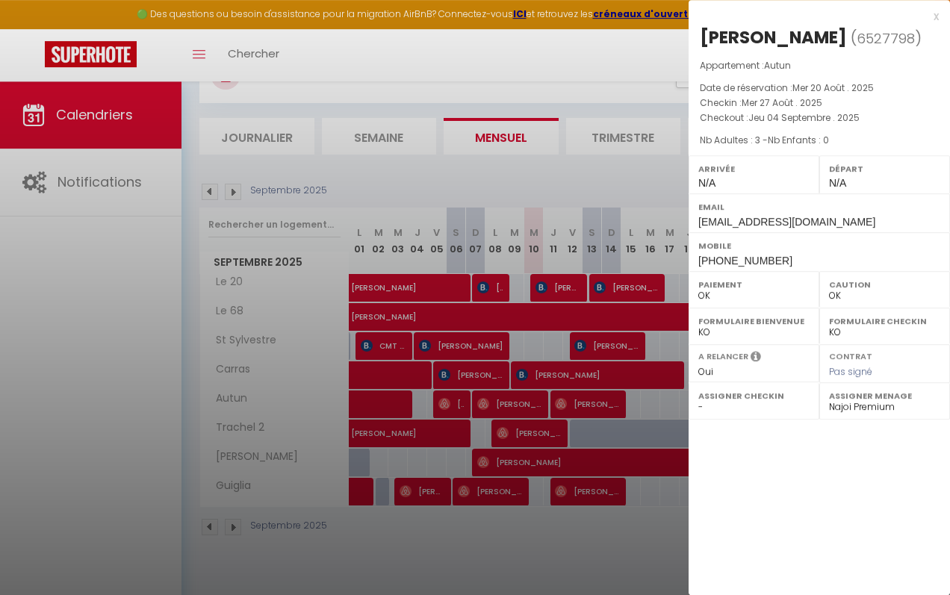
click at [471, 59] on div at bounding box center [475, 297] width 950 height 595
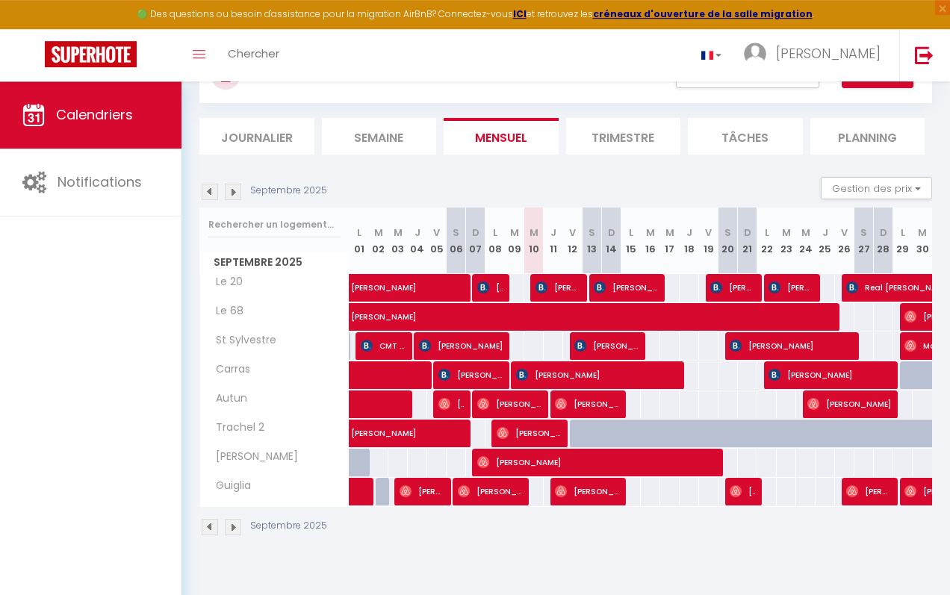
click at [446, 402] on img at bounding box center [444, 404] width 12 height 12
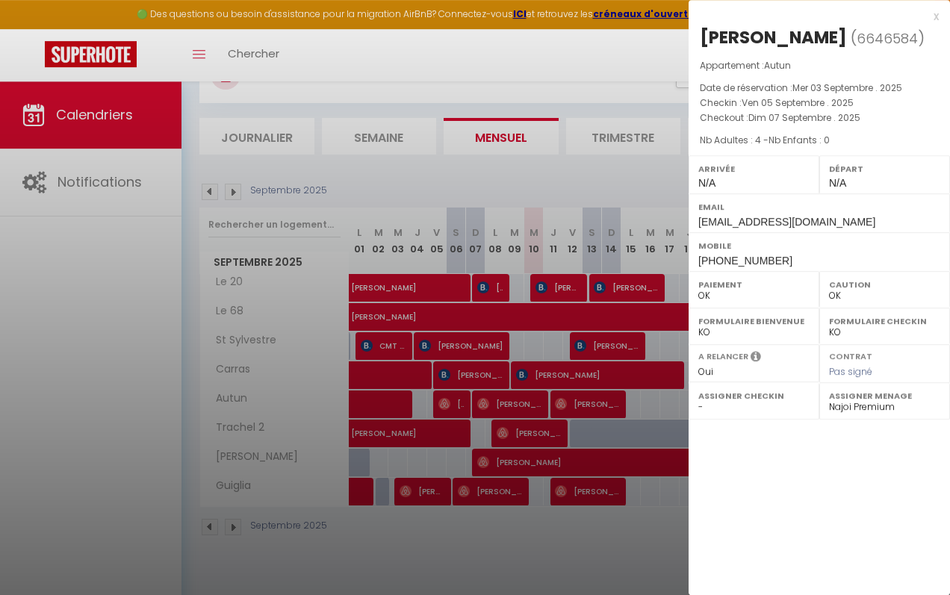
click at [458, 371] on div at bounding box center [475, 297] width 950 height 595
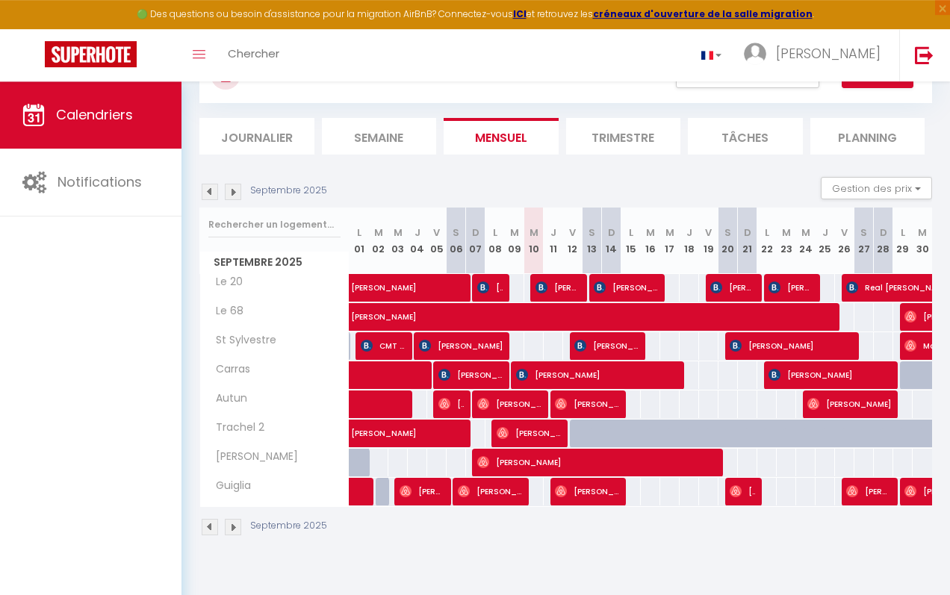
click at [458, 371] on span "[PERSON_NAME]" at bounding box center [470, 375] width 65 height 28
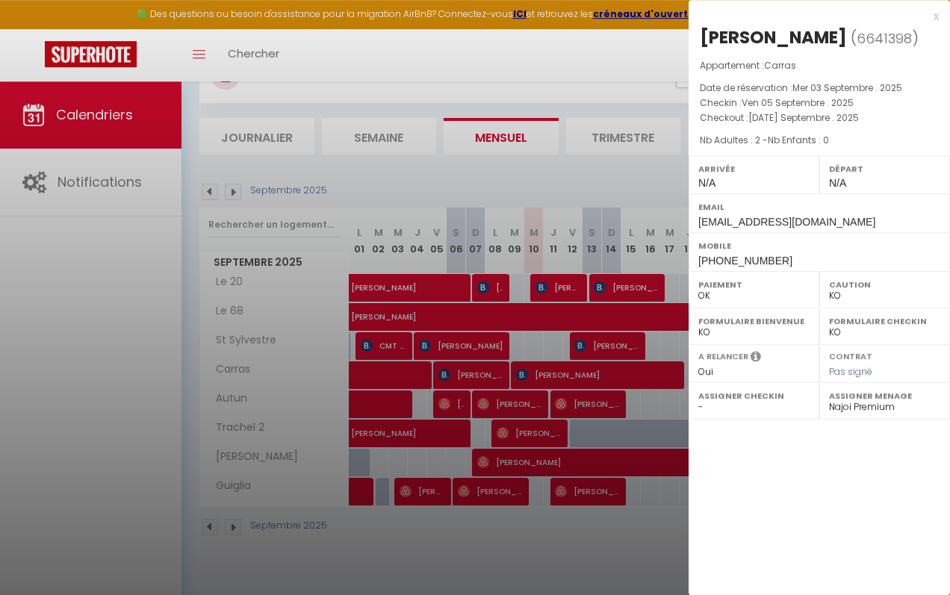
click at [486, 280] on div at bounding box center [475, 297] width 950 height 595
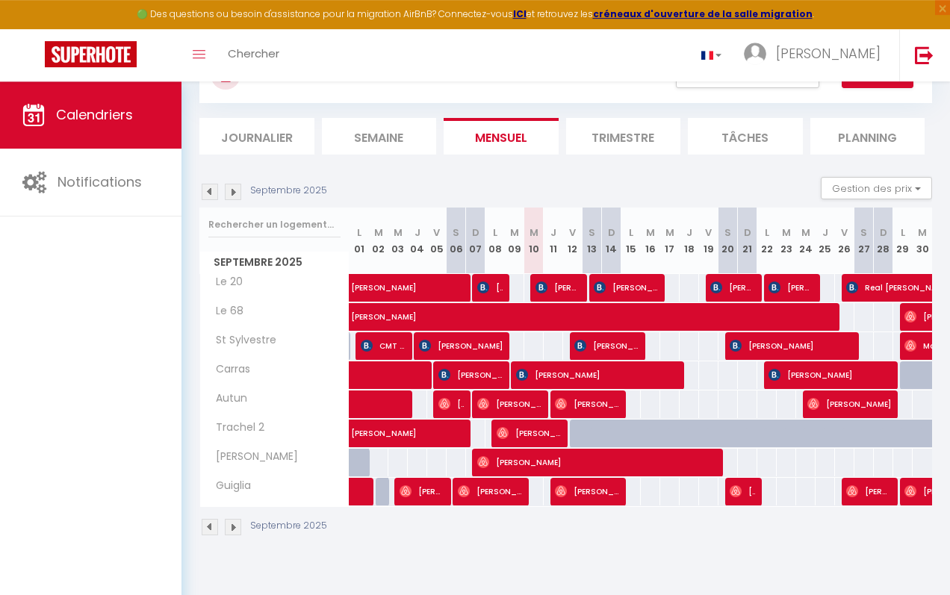
click at [486, 280] on span "[PERSON_NAME]" at bounding box center [490, 287] width 26 height 28
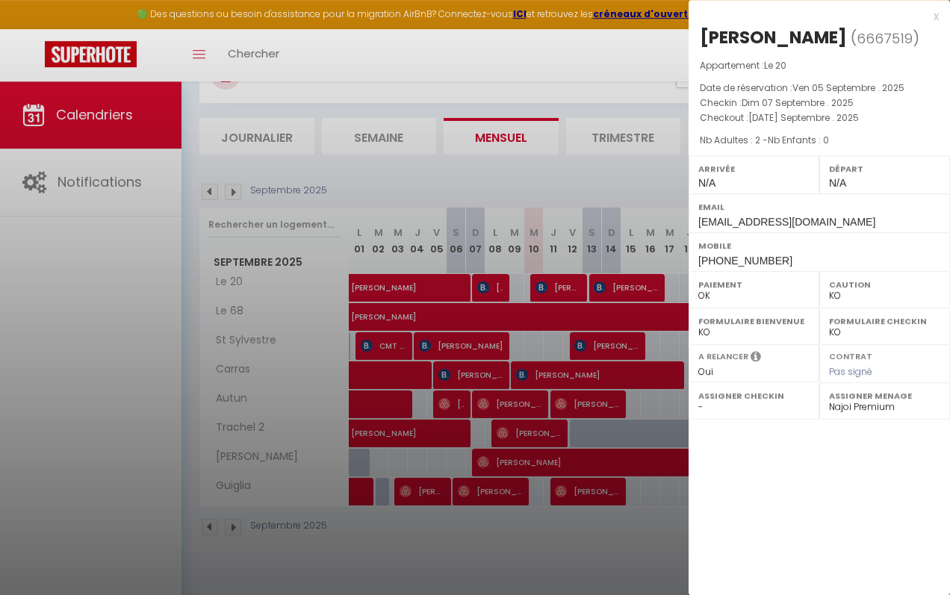
click at [496, 399] on div at bounding box center [475, 297] width 950 height 595
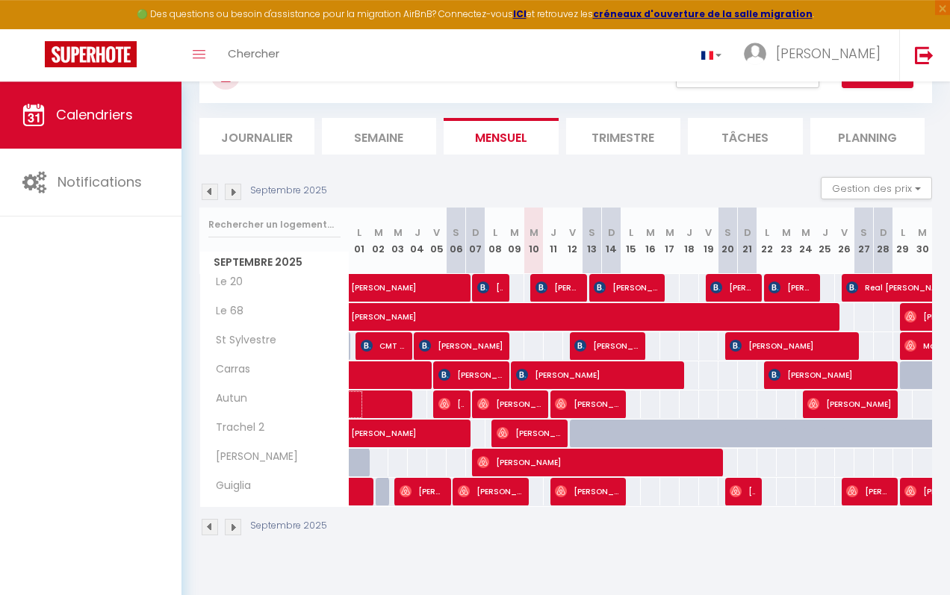
click at [393, 408] on span at bounding box center [412, 404] width 103 height 28
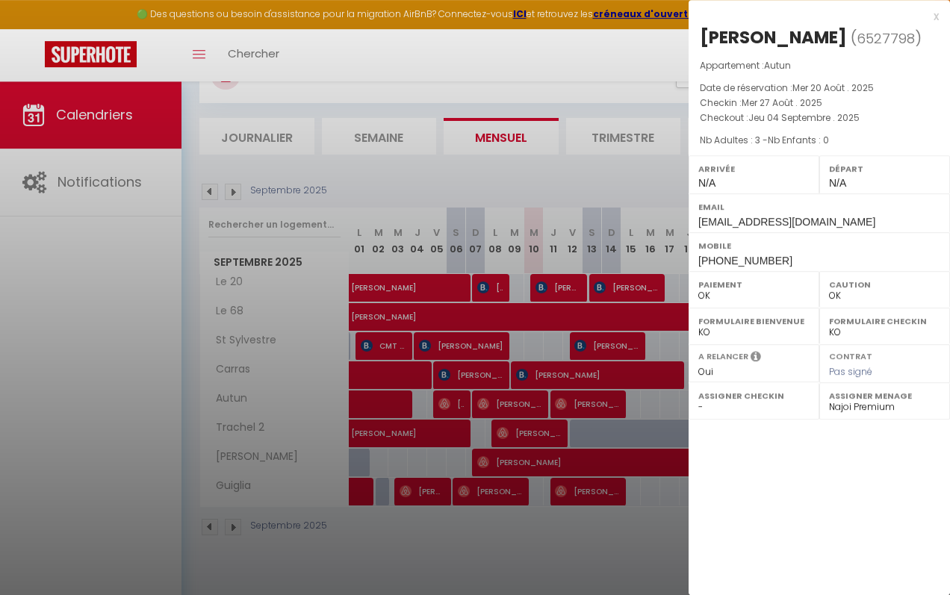
click at [502, 173] on div at bounding box center [475, 297] width 950 height 595
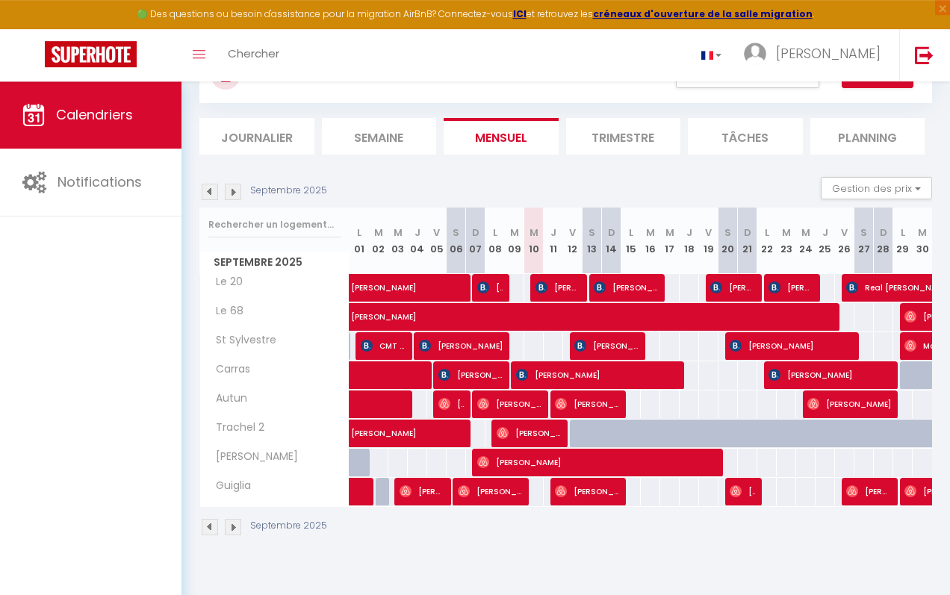
click at [207, 198] on img at bounding box center [210, 192] width 16 height 16
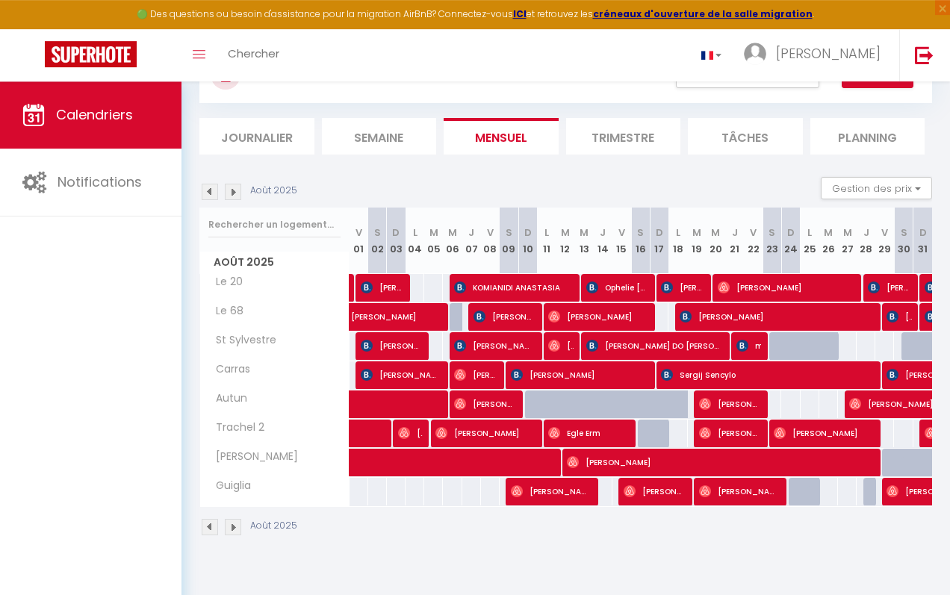
click at [232, 187] on img at bounding box center [233, 192] width 16 height 16
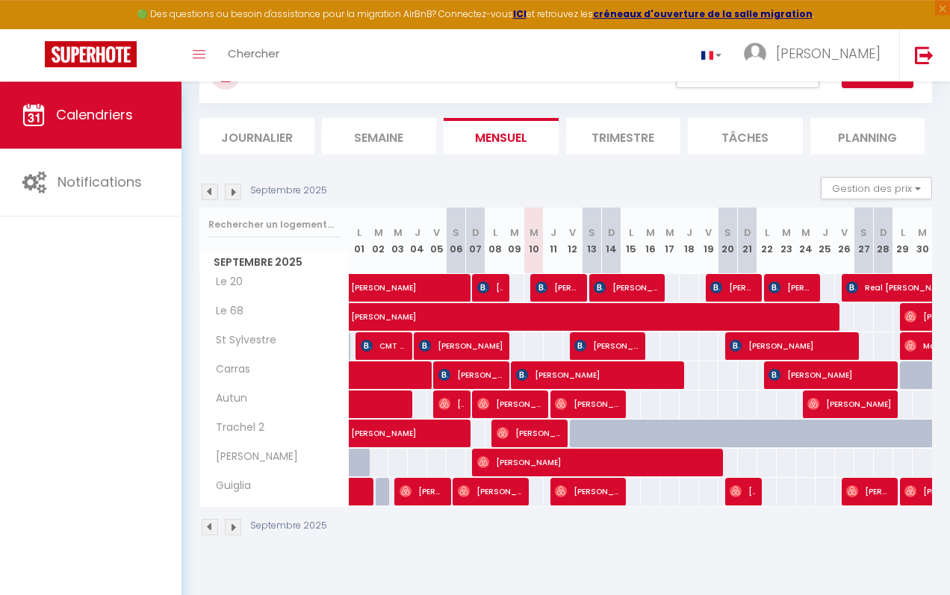
click at [599, 340] on span "[PERSON_NAME]" at bounding box center [606, 345] width 65 height 28
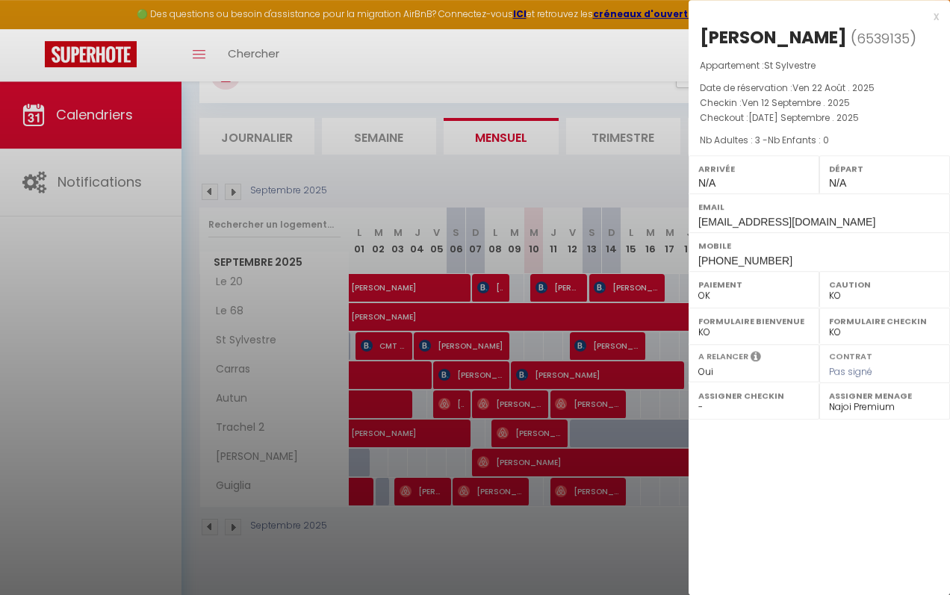
click at [935, 16] on div "x" at bounding box center [813, 16] width 250 height 18
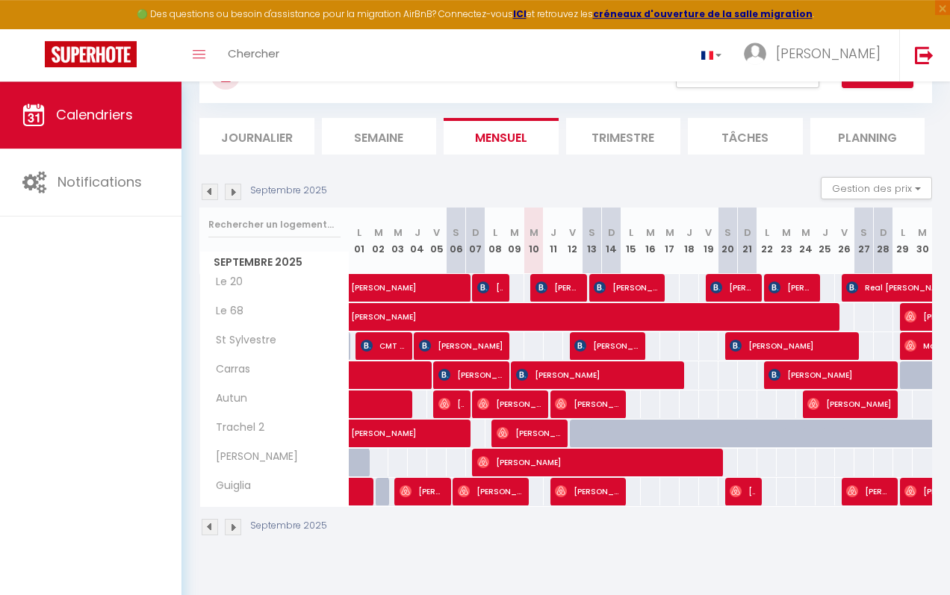
scroll to position [0, 0]
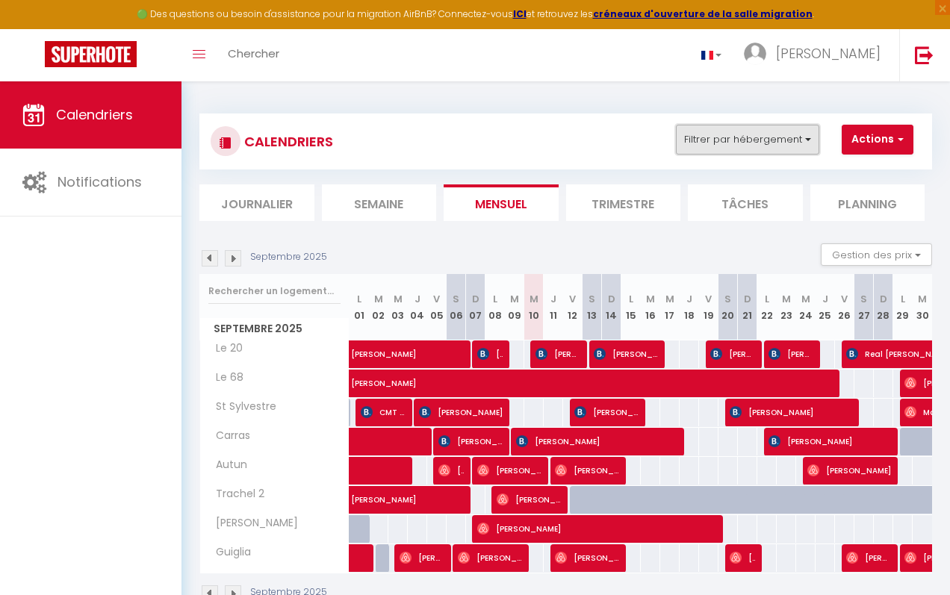
click at [781, 136] on button "Filtrer par hébergement" at bounding box center [747, 140] width 143 height 30
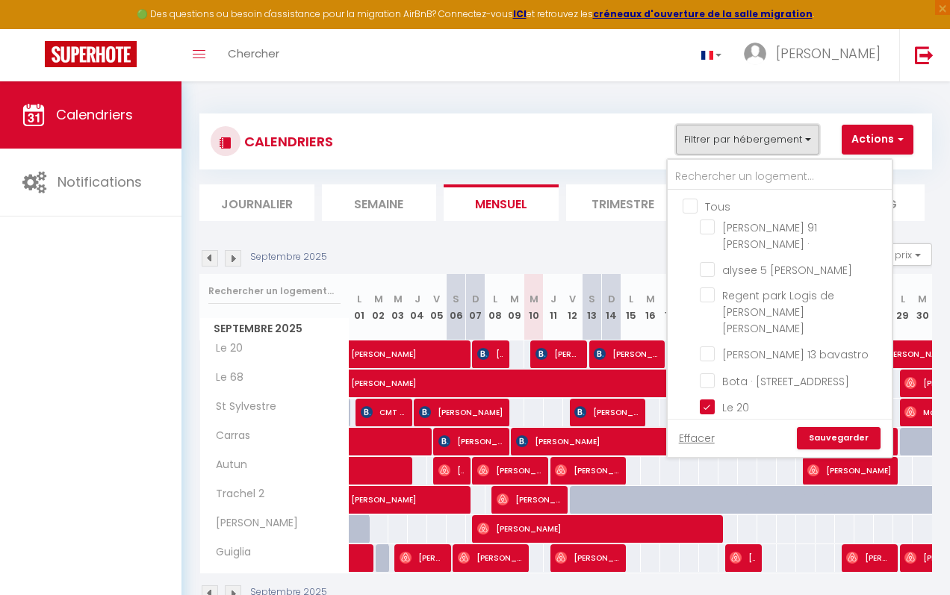
scroll to position [915, 0]
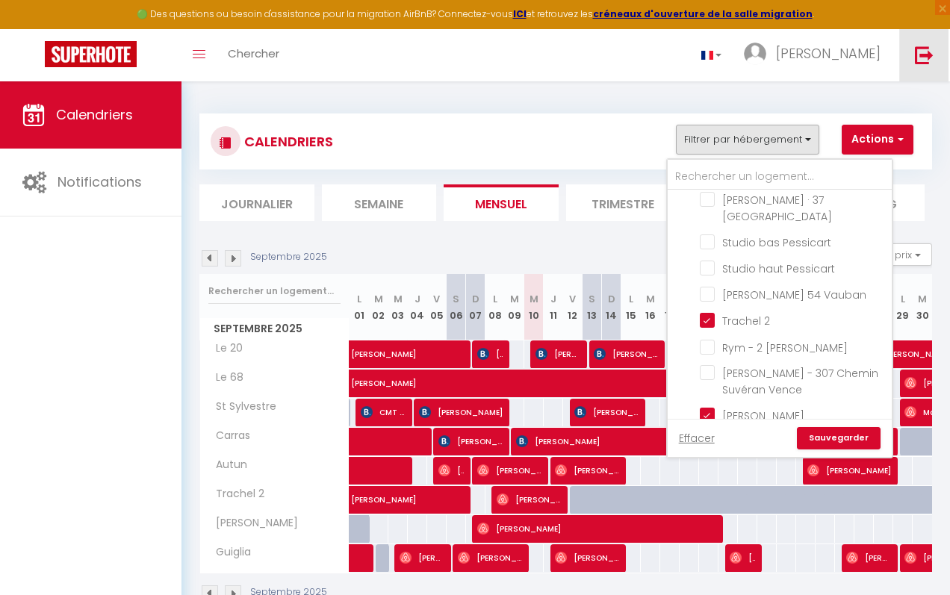
click at [937, 58] on link at bounding box center [923, 55] width 49 height 52
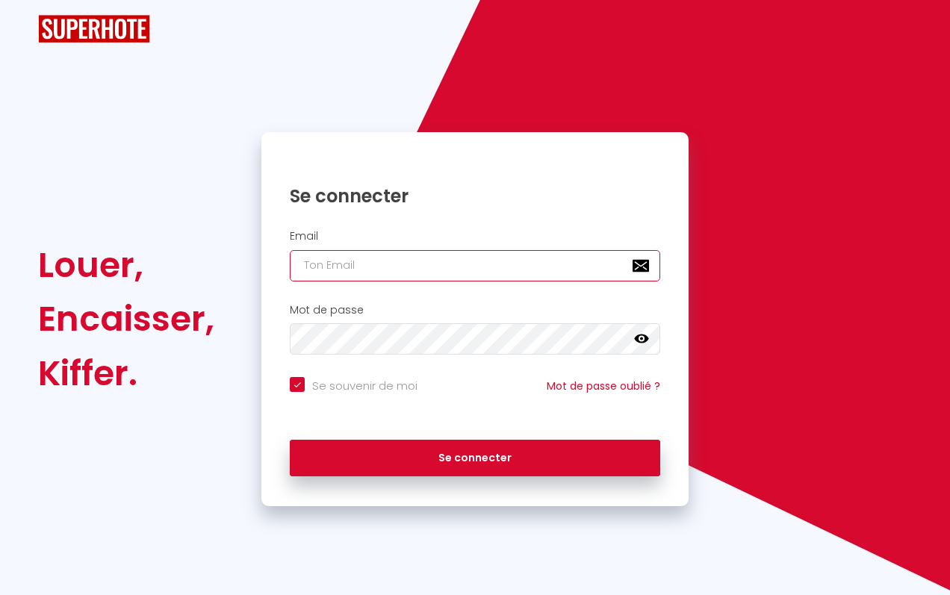
click at [498, 274] on input "email" at bounding box center [475, 265] width 370 height 31
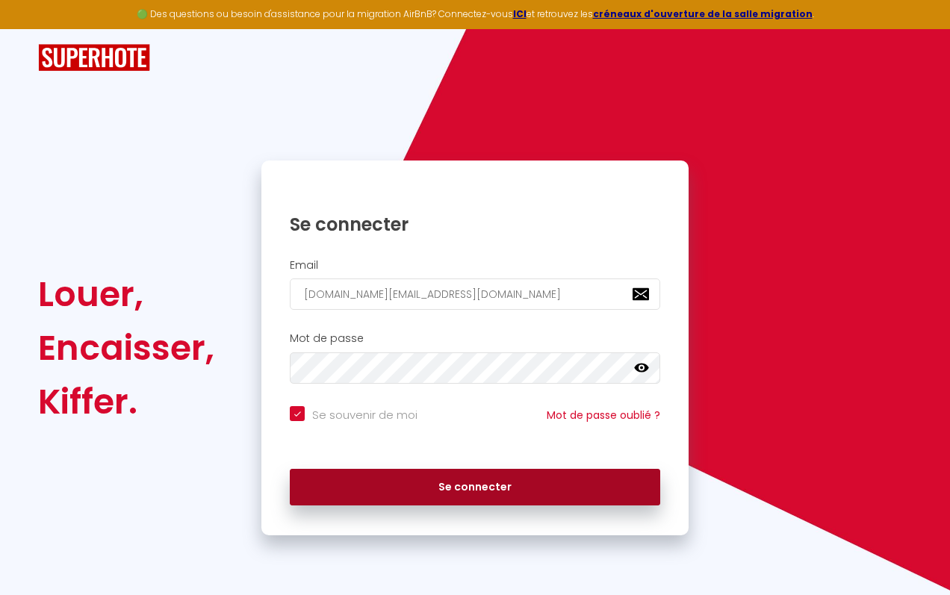
click at [464, 481] on button "Se connecter" at bounding box center [475, 487] width 370 height 37
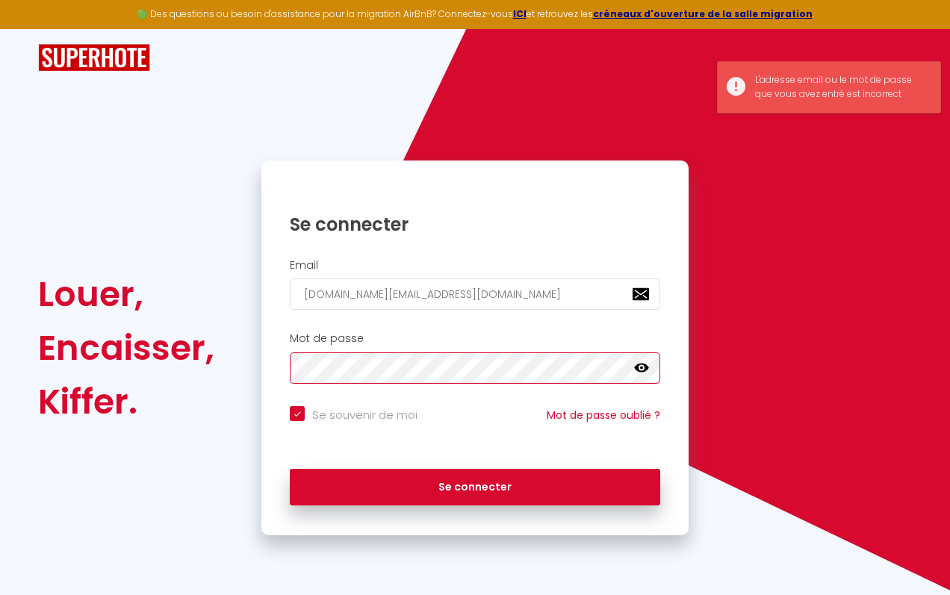
click at [290, 469] on button "Se connecter" at bounding box center [475, 487] width 370 height 37
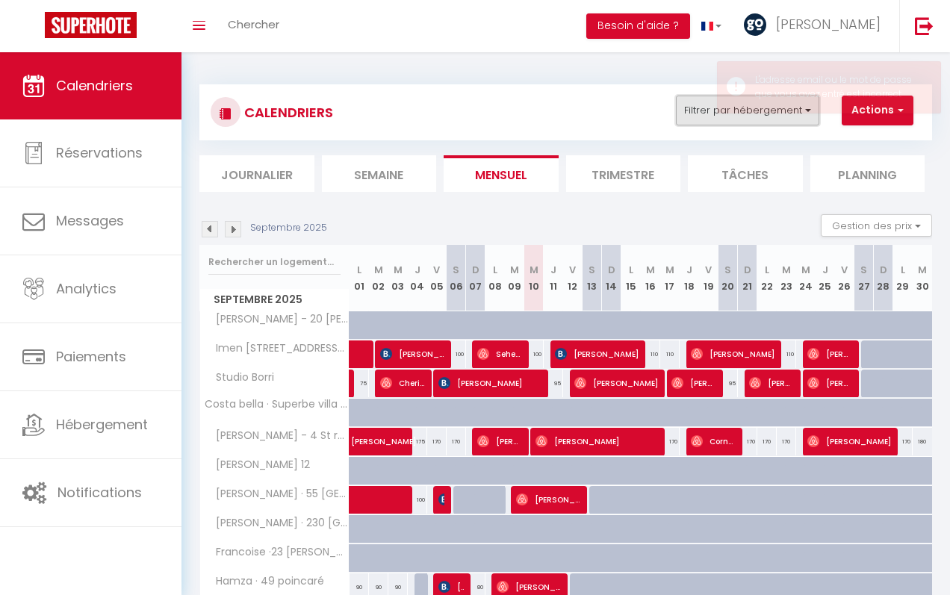
click at [694, 99] on button "Filtrer par hébergement" at bounding box center [747, 111] width 143 height 30
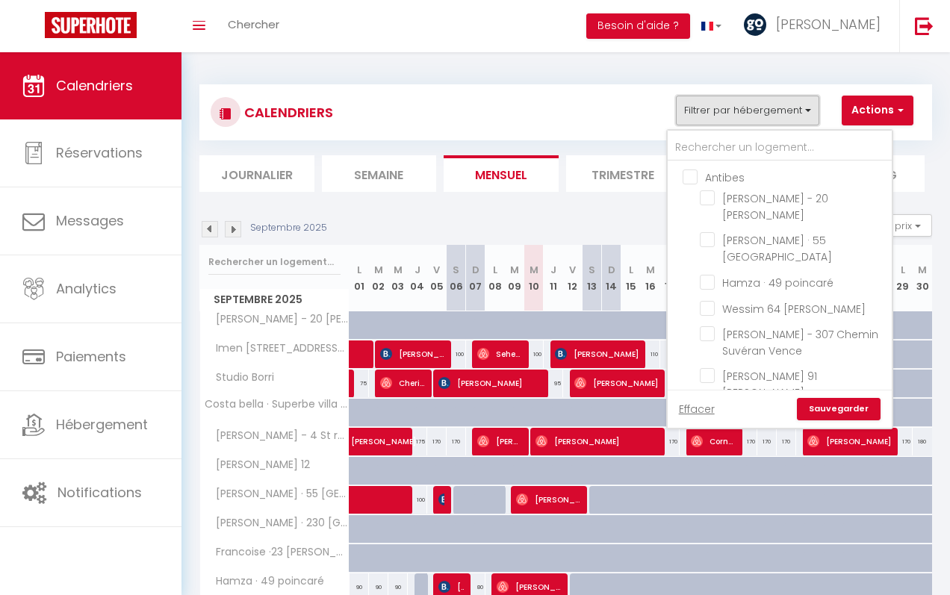
scroll to position [915, 0]
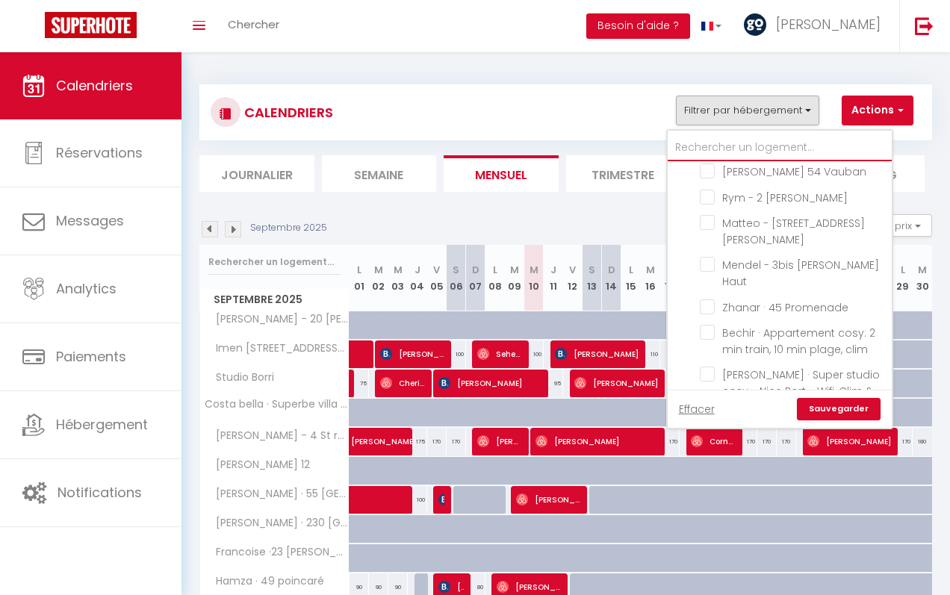
click at [738, 147] on input "text" at bounding box center [779, 147] width 224 height 27
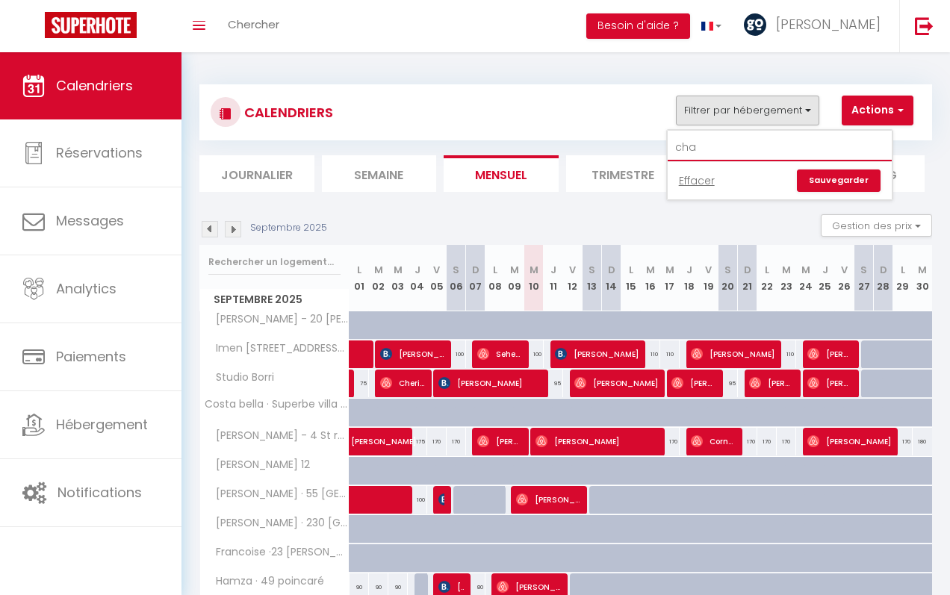
scroll to position [0, 0]
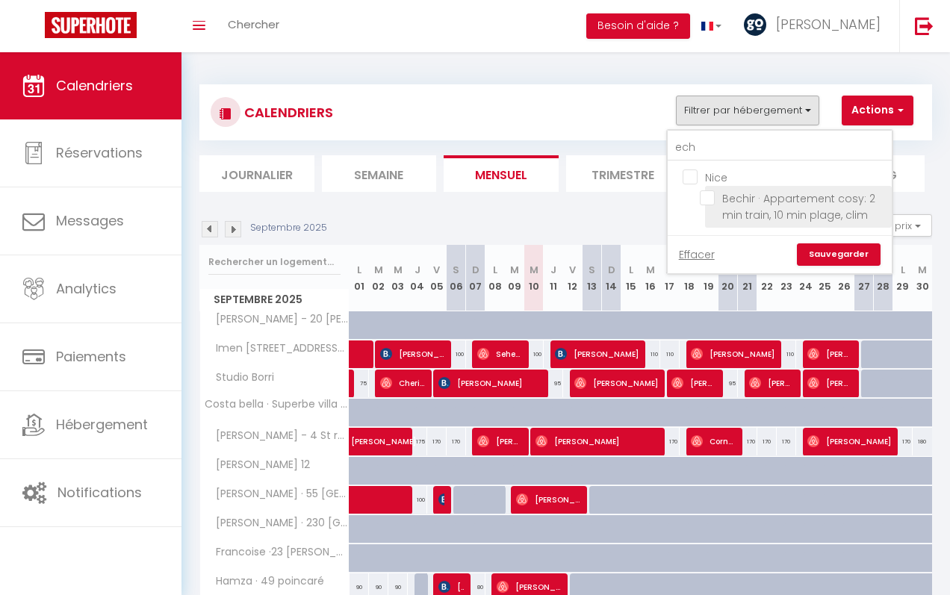
click at [712, 193] on input "Bechir · Appartement cosy: 2 min train, 10 min plage, clim" at bounding box center [793, 197] width 187 height 15
click at [868, 255] on link "Sauvegarder" at bounding box center [839, 254] width 84 height 22
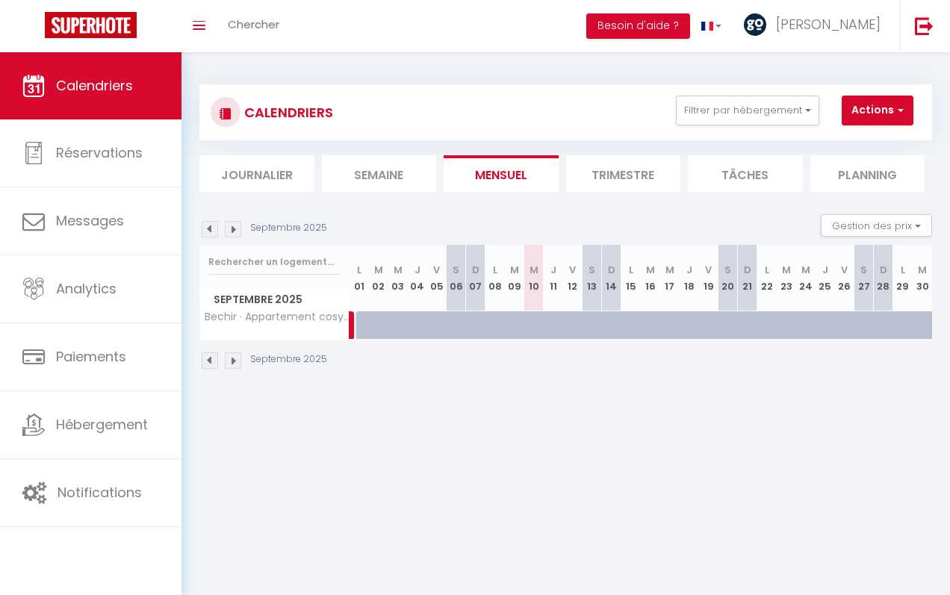
click at [623, 186] on li "Trimestre" at bounding box center [623, 173] width 115 height 37
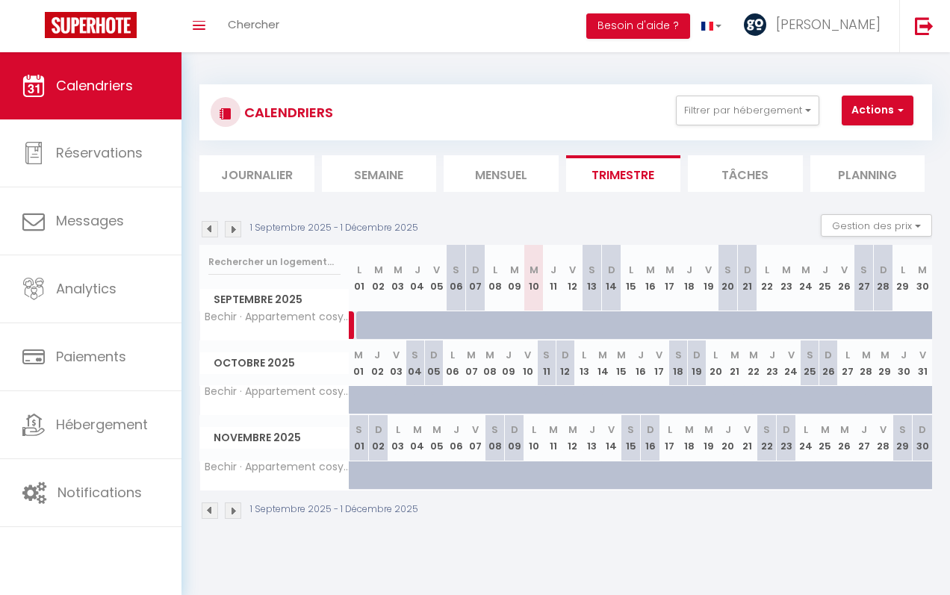
click at [218, 222] on img at bounding box center [210, 229] width 16 height 16
